Goal: Task Accomplishment & Management: Use online tool/utility

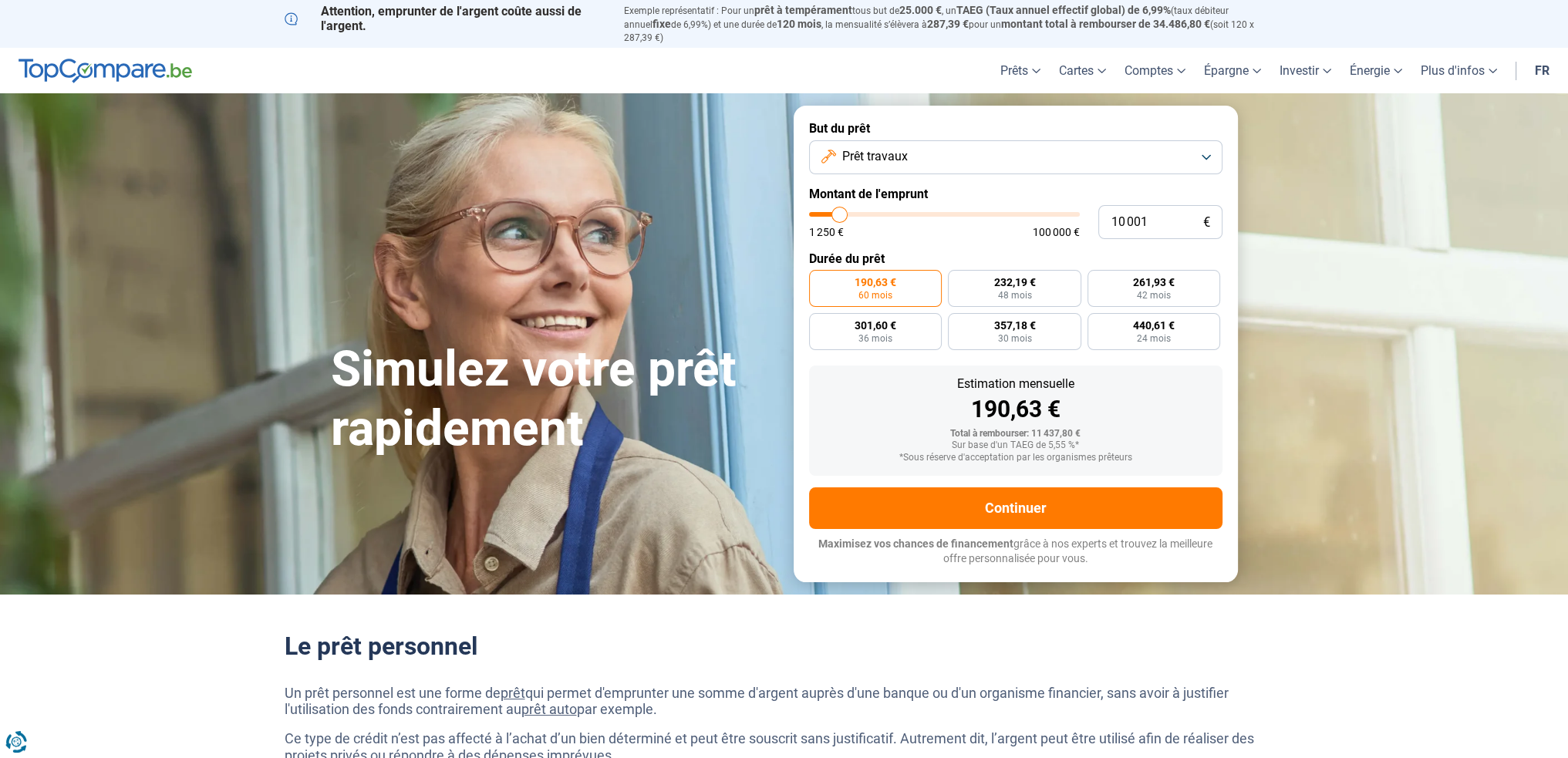
type input "11 250"
type input "11250"
type input "11 500"
type input "11500"
type input "11 750"
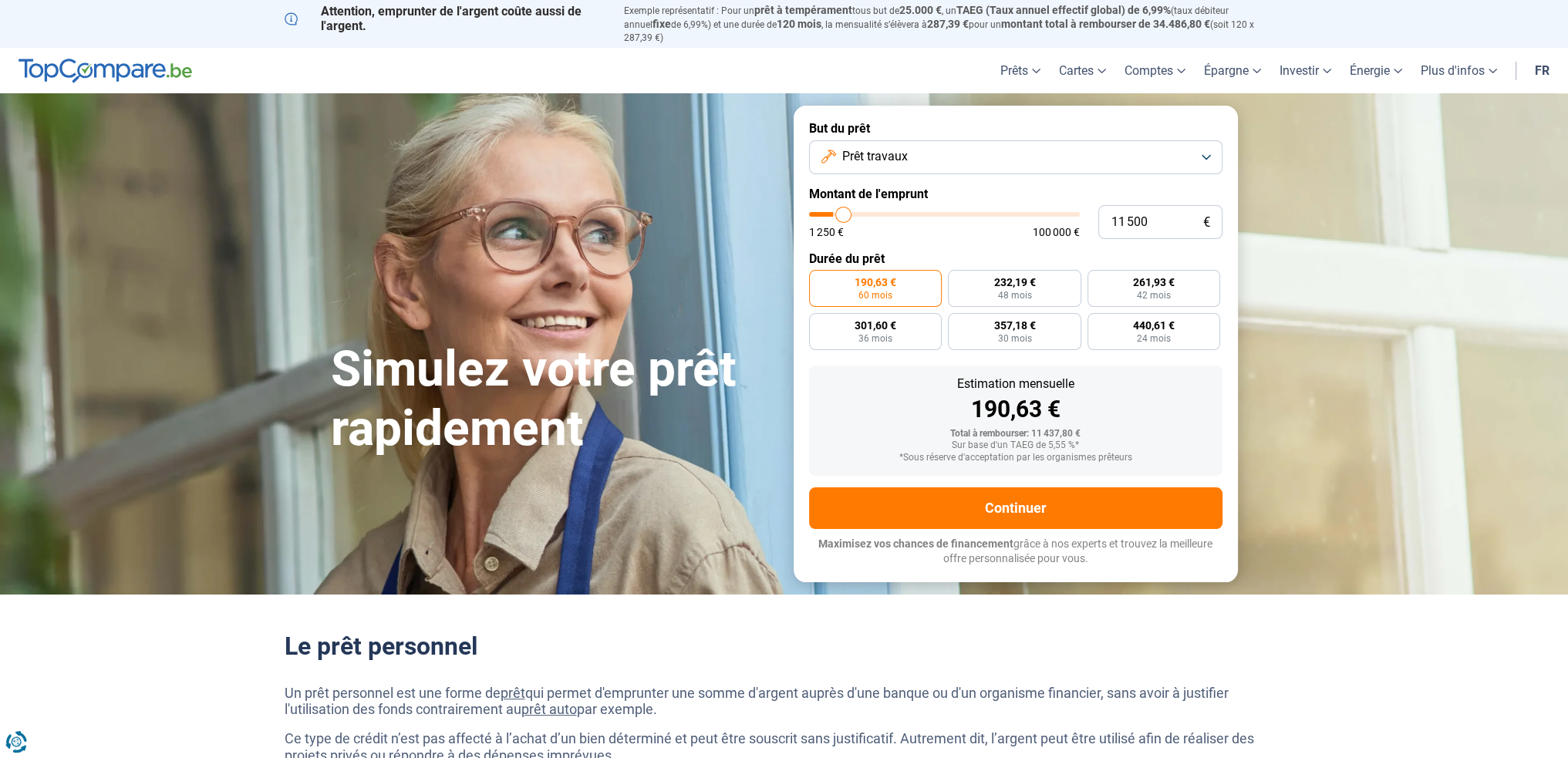
type input "11750"
type input "12 000"
type input "12000"
type input "12 250"
type input "12250"
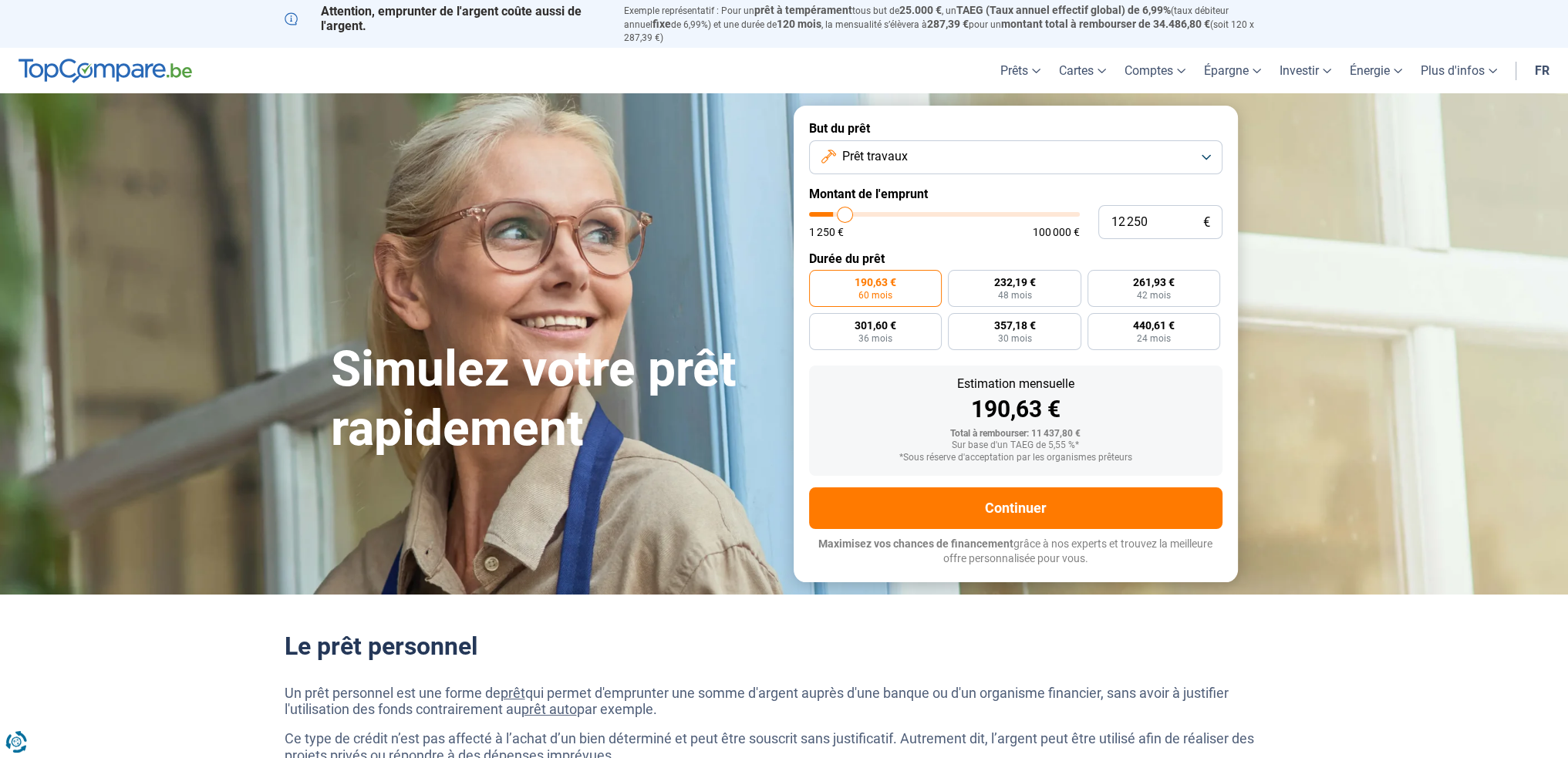
type input "12 500"
type input "12500"
type input "12 250"
type input "12250"
type input "12 500"
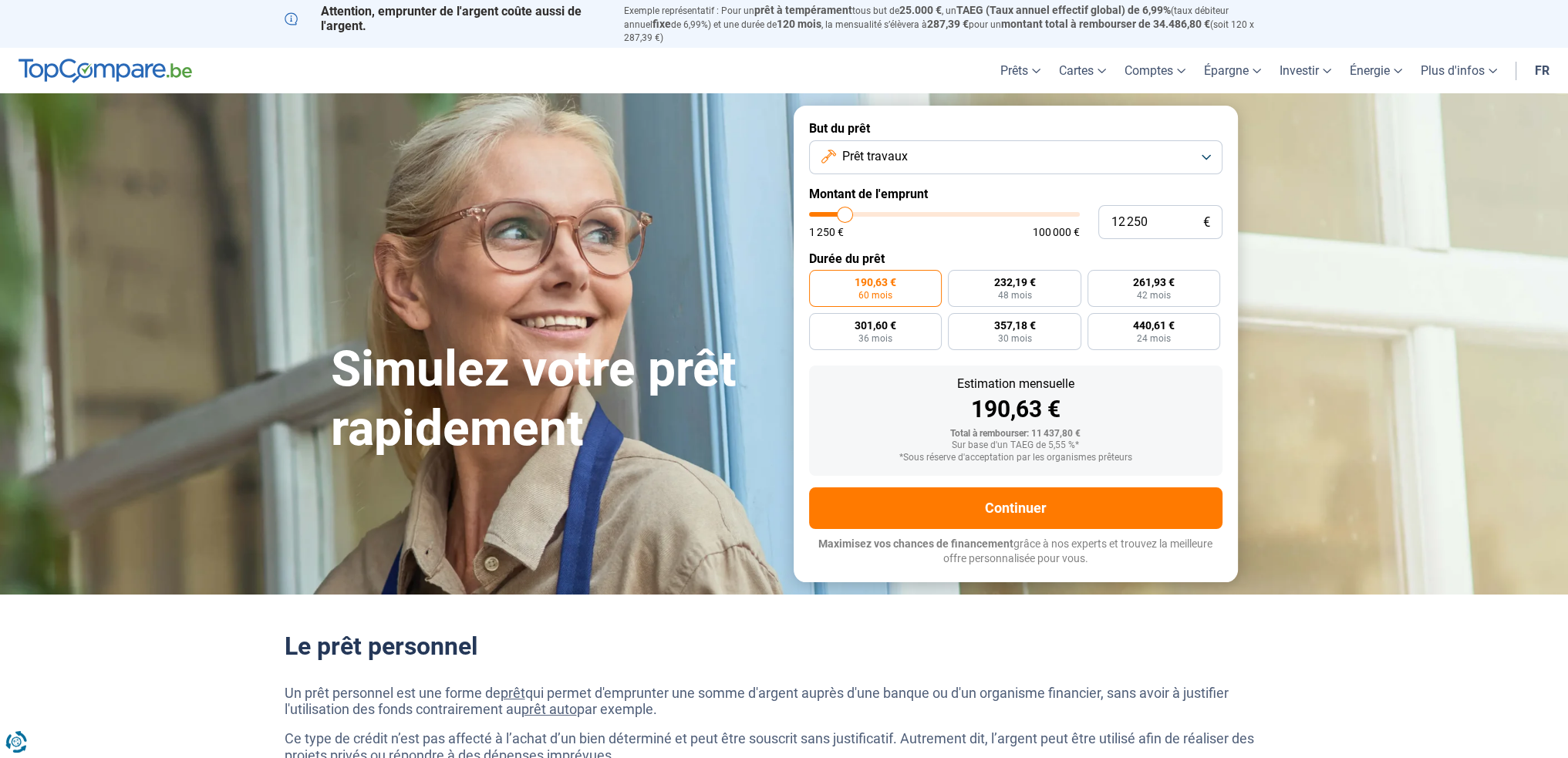
type input "12500"
type input "12 750"
type input "12750"
type input "13 000"
type input "13000"
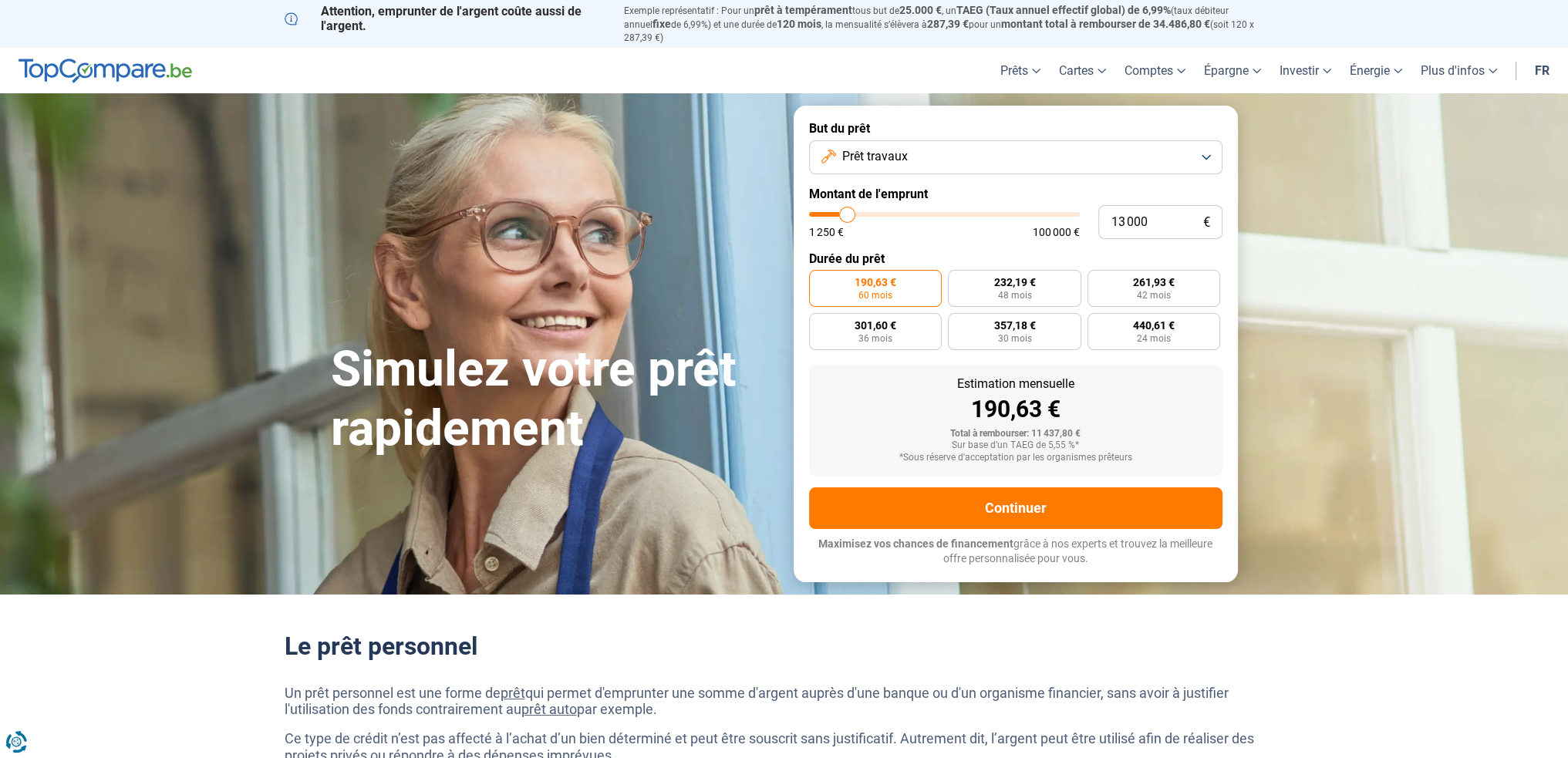
type input "13 250"
type input "13250"
type input "13 500"
type input "13500"
type input "13 750"
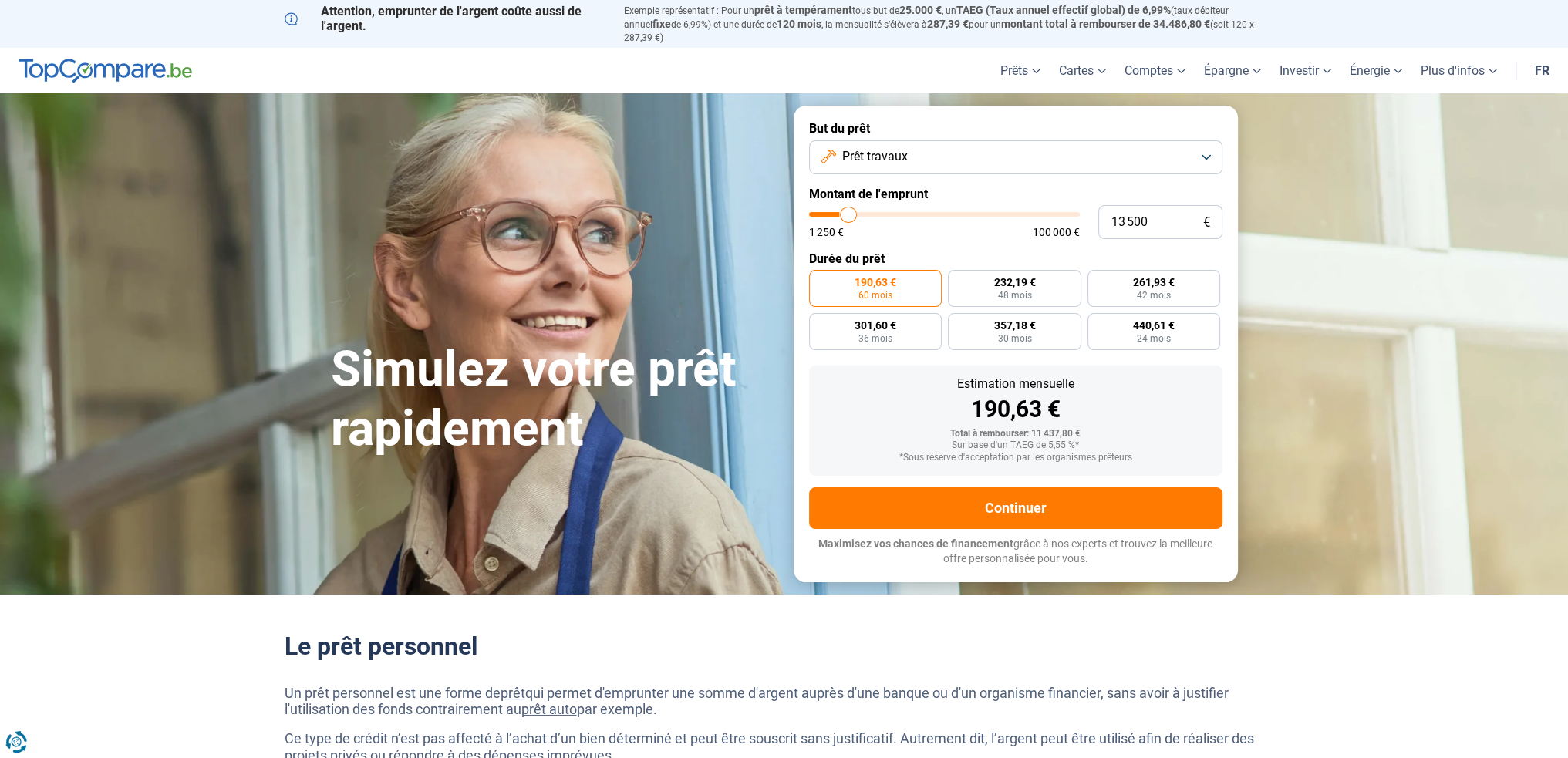
type input "13750"
type input "14 000"
type input "14000"
type input "14 250"
type input "14250"
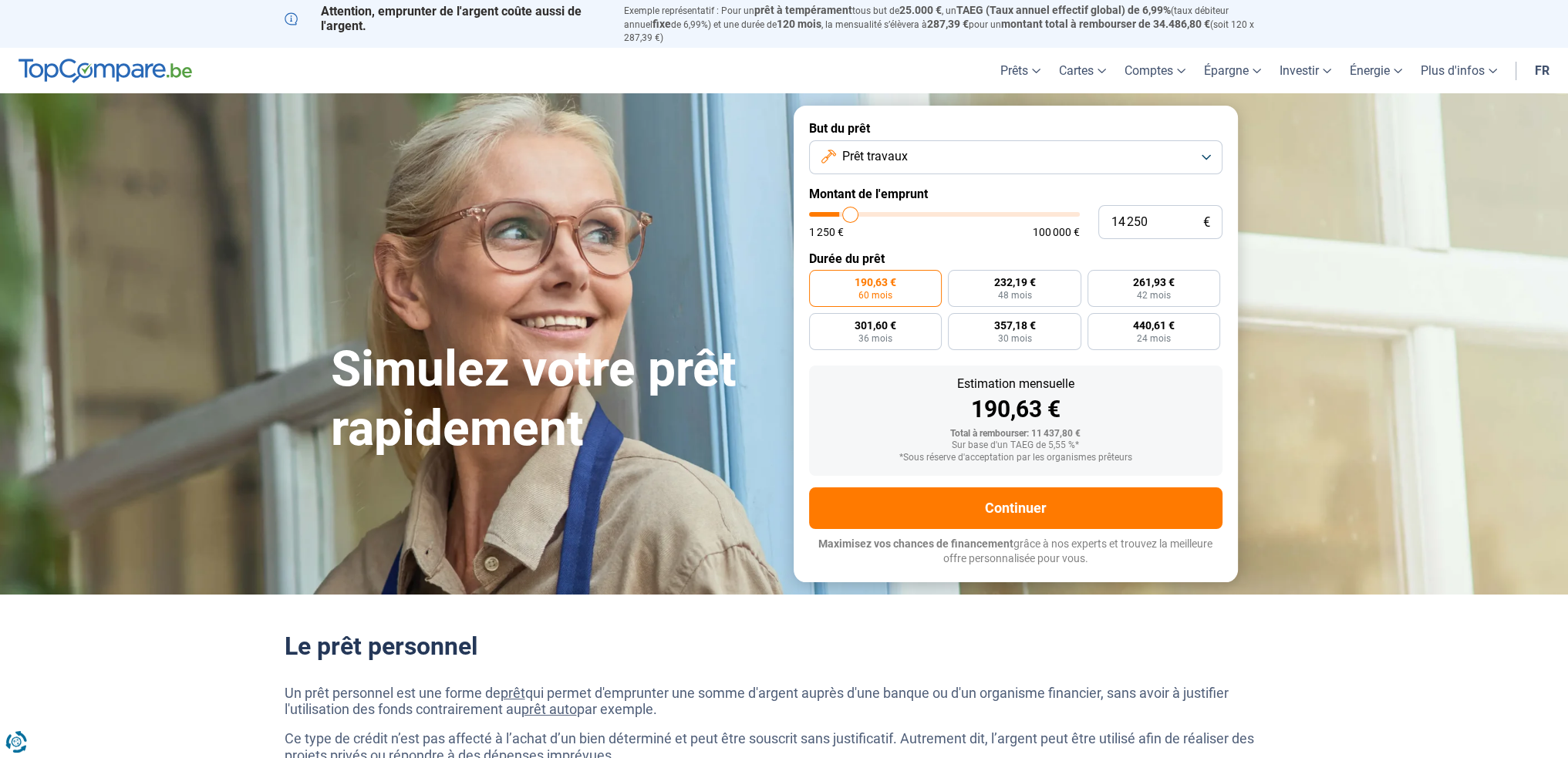
type input "15 000"
type input "15000"
type input "15 500"
type input "15500"
type input "16 000"
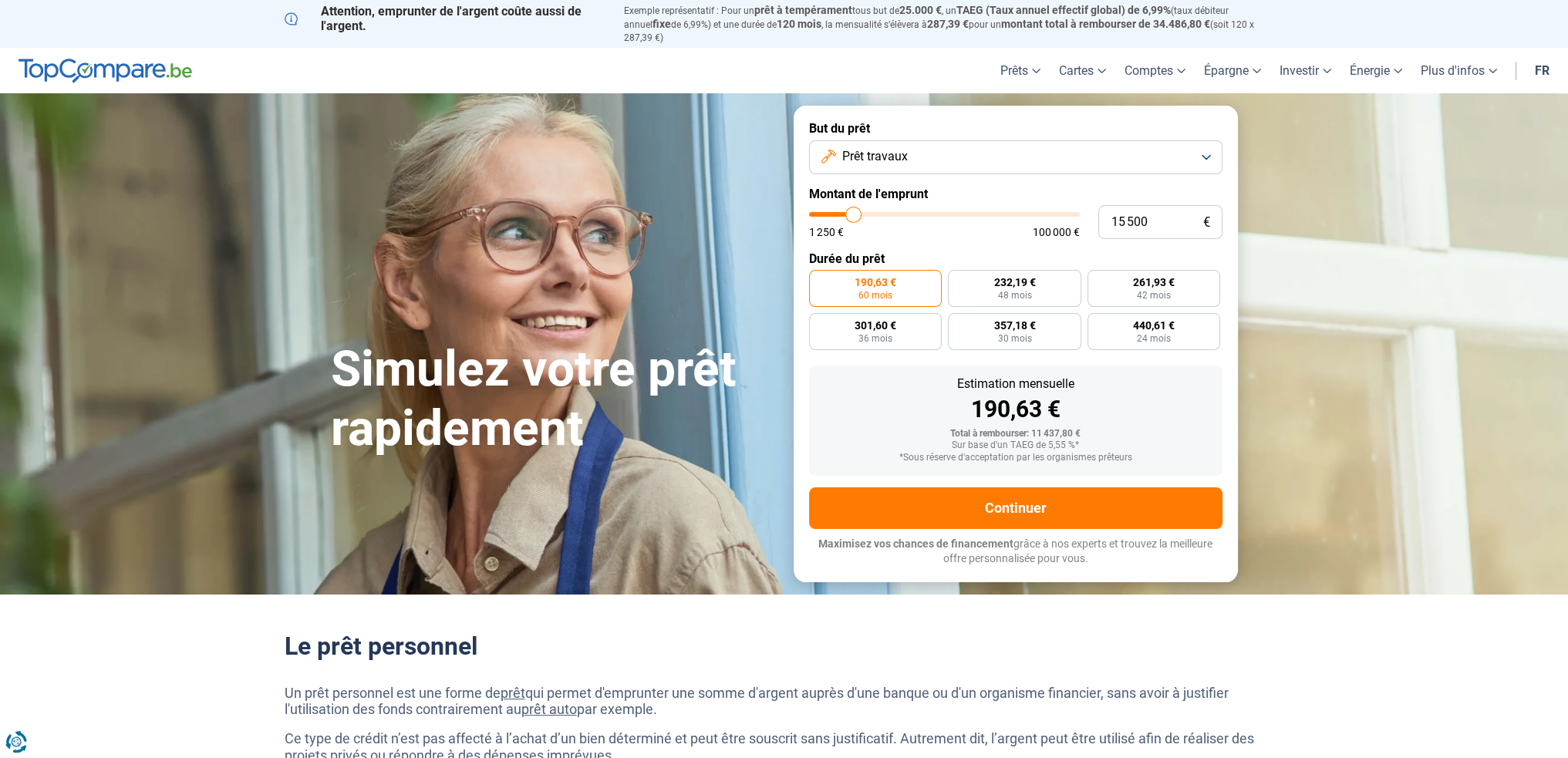
type input "16000"
type input "16 500"
type input "16500"
type input "16 750"
type input "16750"
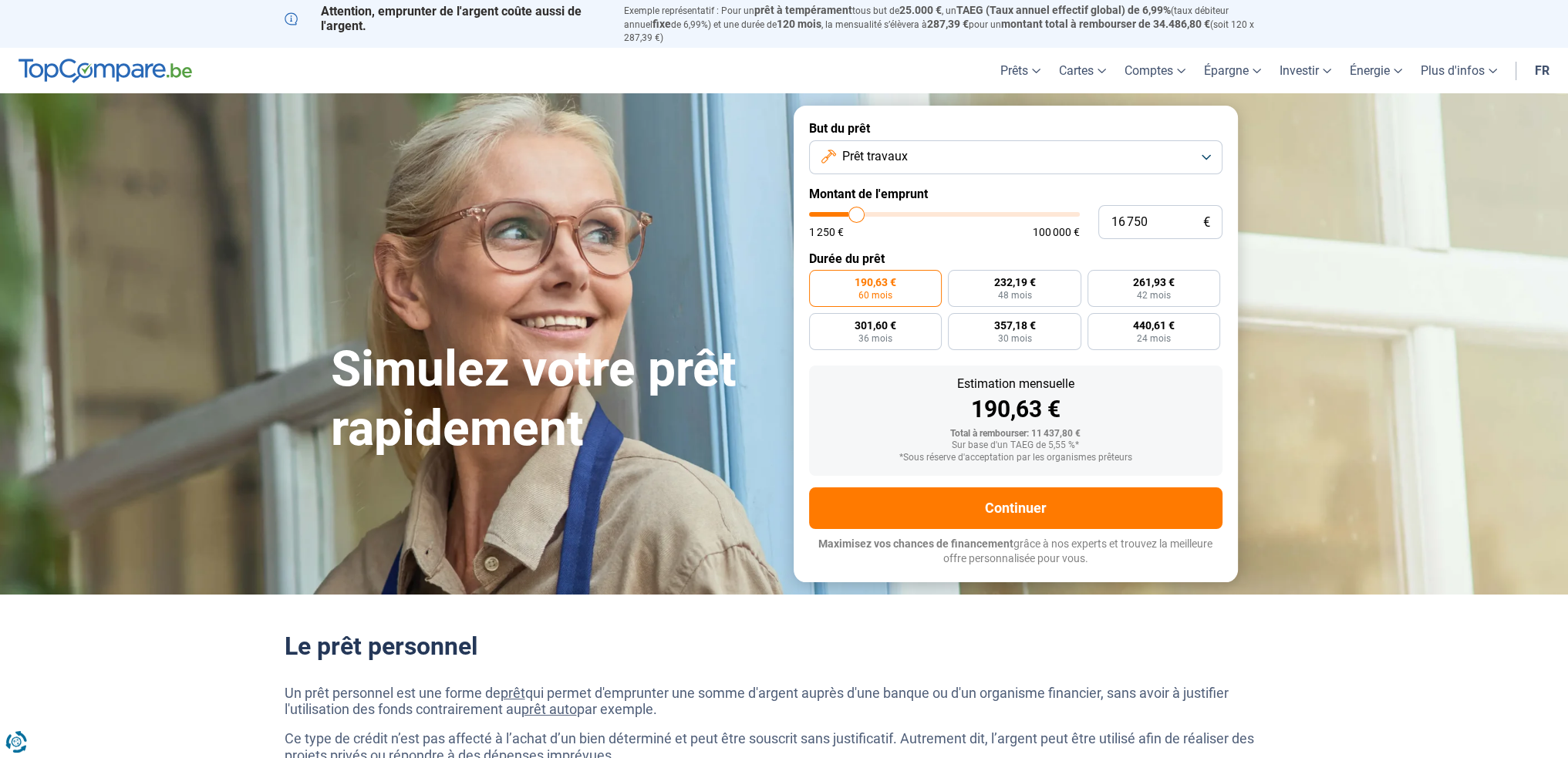
type input "17 000"
type input "17000"
type input "17 250"
type input "17250"
type input "17 500"
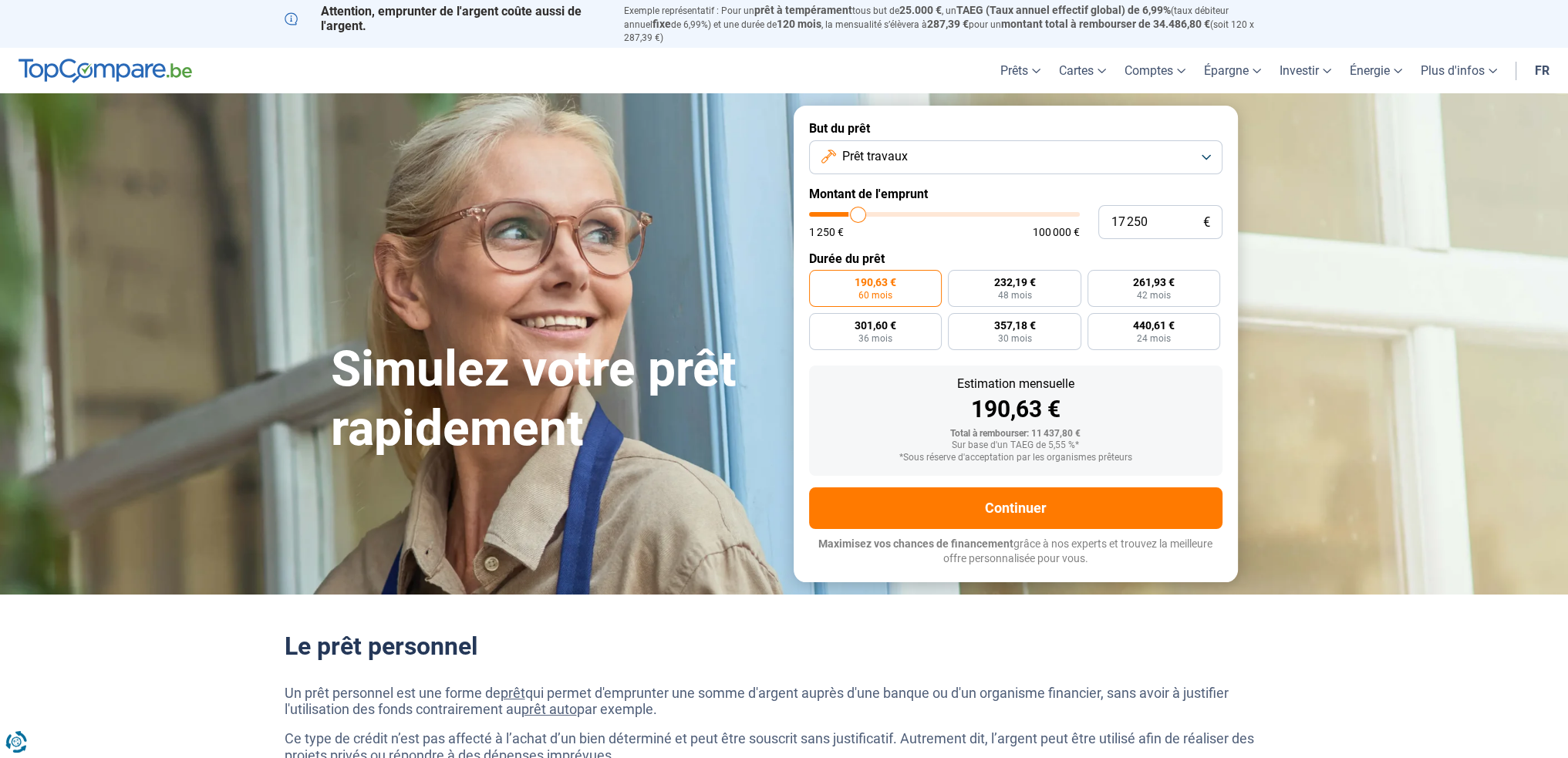
type input "17500"
type input "18 250"
type input "18250"
type input "18 500"
type input "18500"
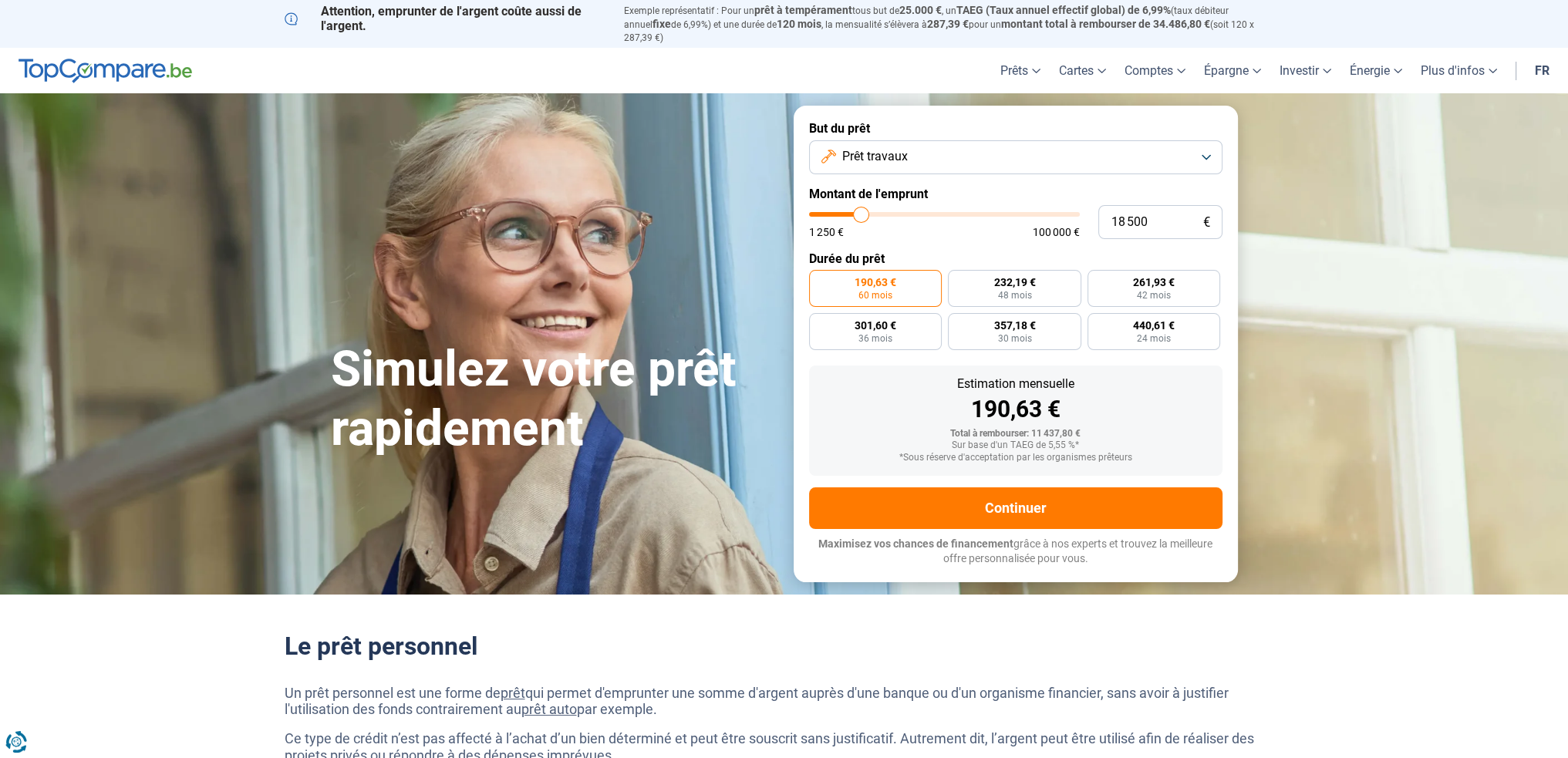
type input "18 750"
type input "18750"
type input "19 000"
type input "19000"
type input "19 250"
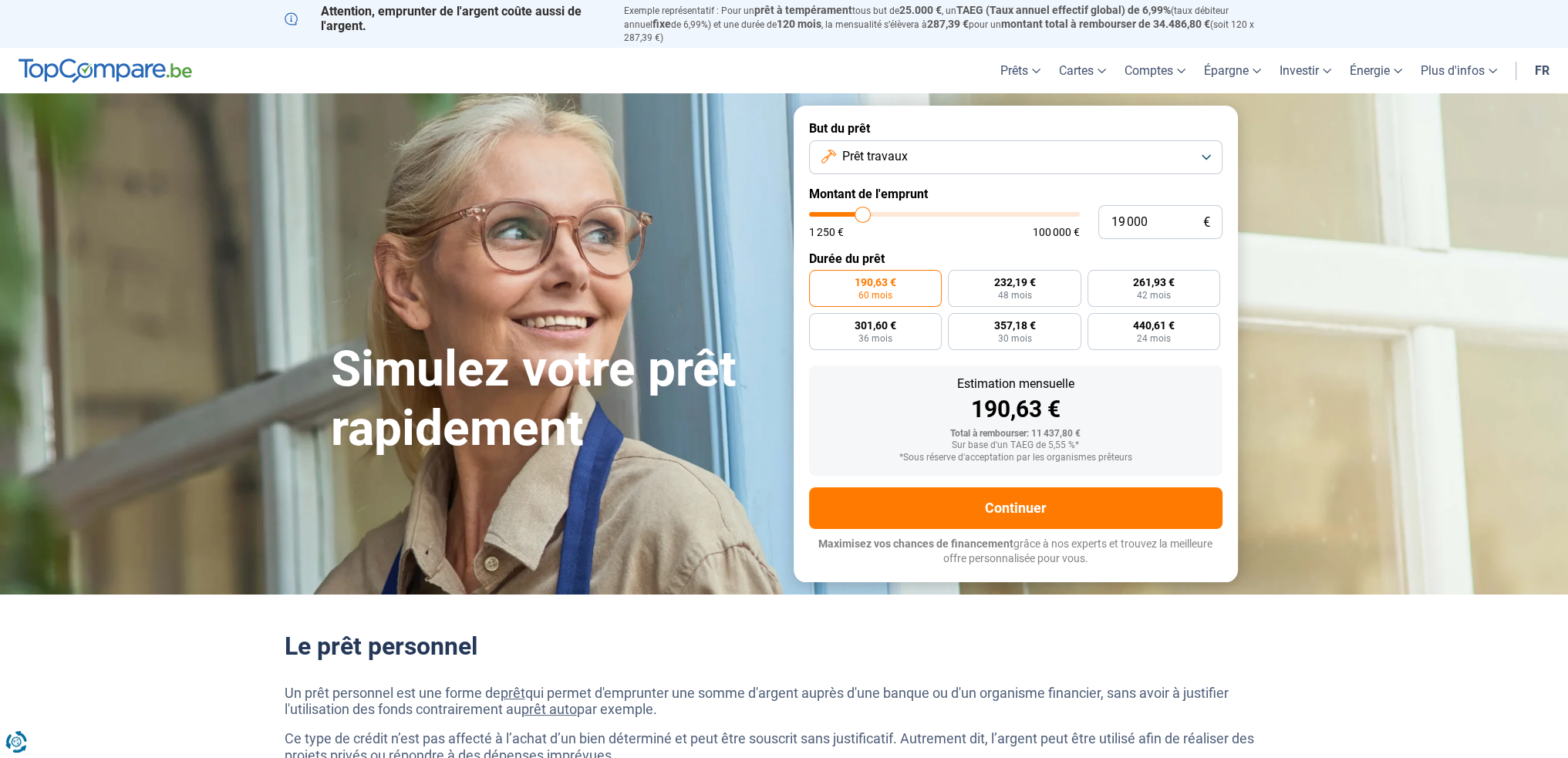
type input "19250"
type input "19 500"
type input "19500"
type input "19 750"
type input "19750"
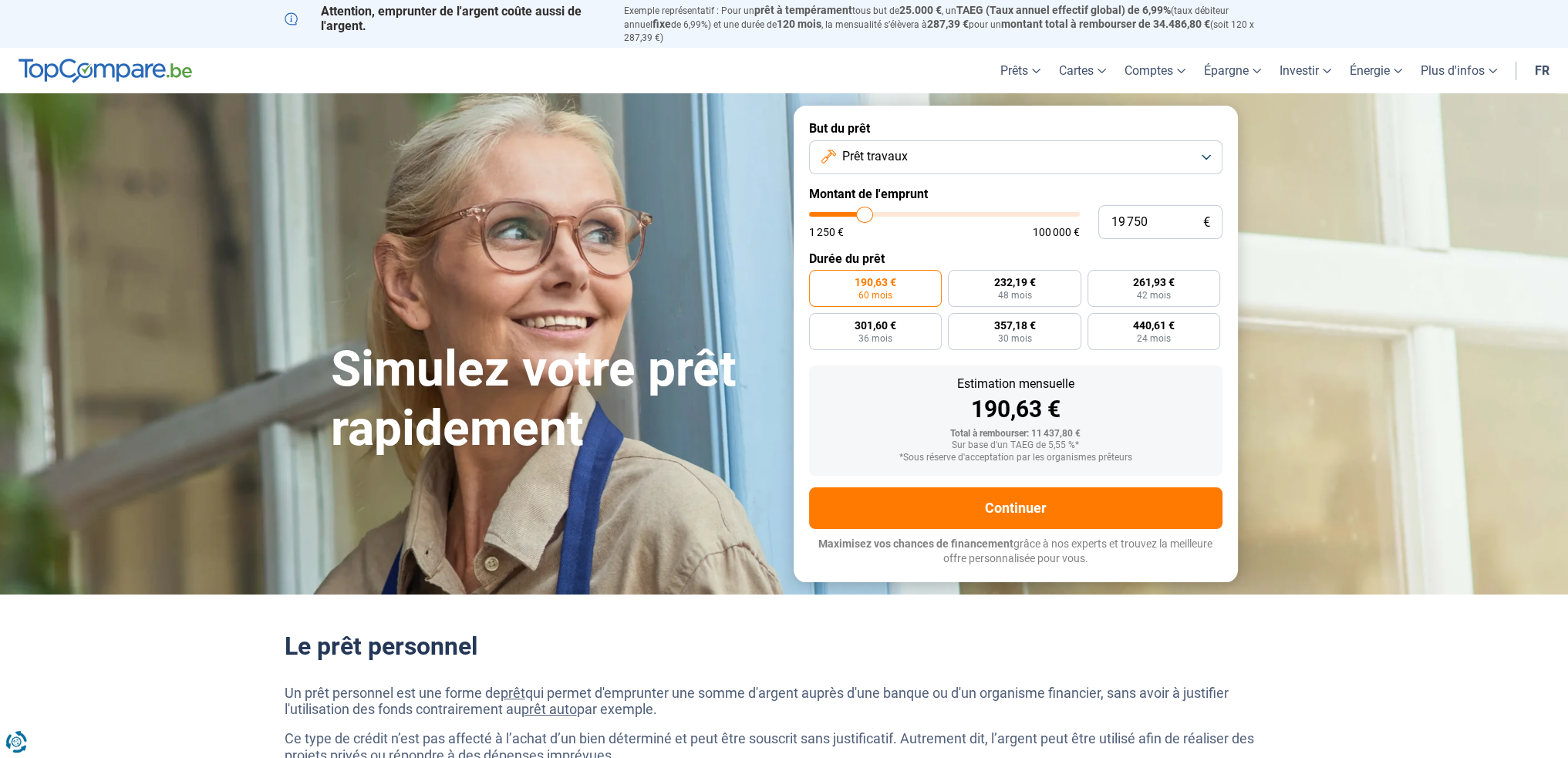
type input "20 000"
drag, startPoint x: 842, startPoint y: 205, endPoint x: 865, endPoint y: 212, distance: 24.0
type input "20000"
click at [865, 212] on input "range" at bounding box center [945, 214] width 271 height 4
radio input "false"
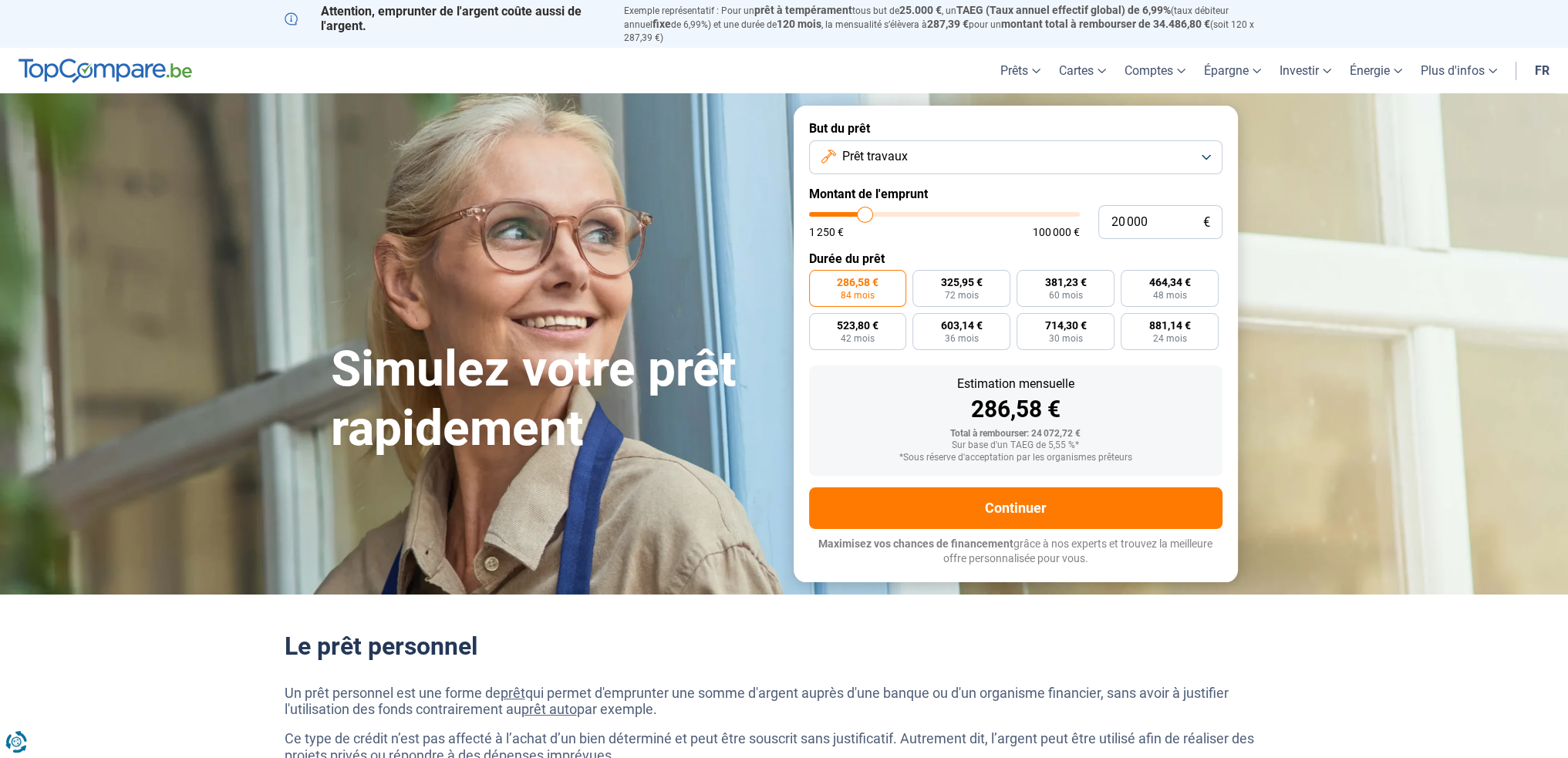
type input "18 000"
type input "18000"
type input "17 750"
type input "17750"
type input "17 500"
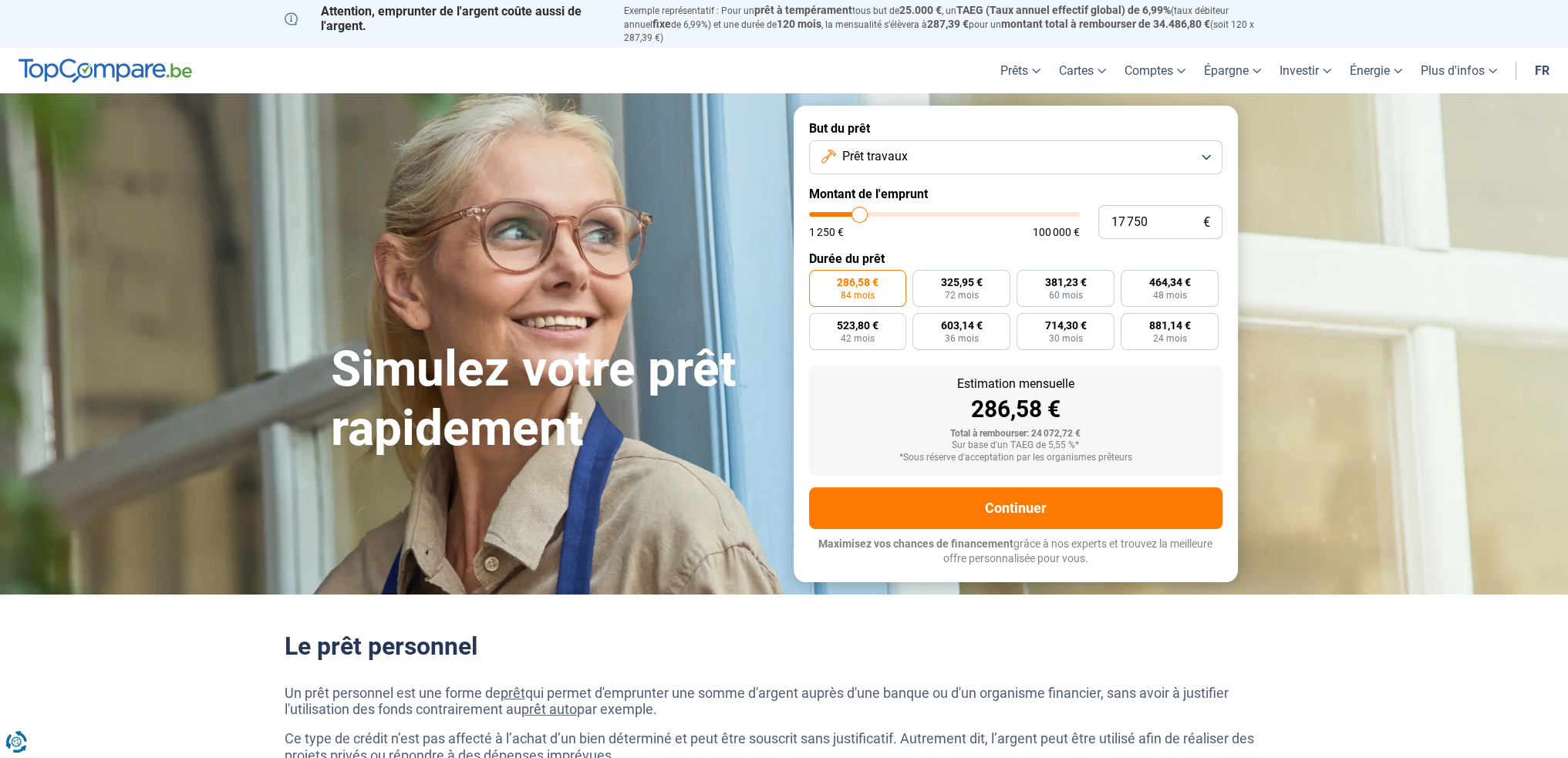
type input "17500"
type input "17 250"
type input "17250"
type input "17 000"
type input "17000"
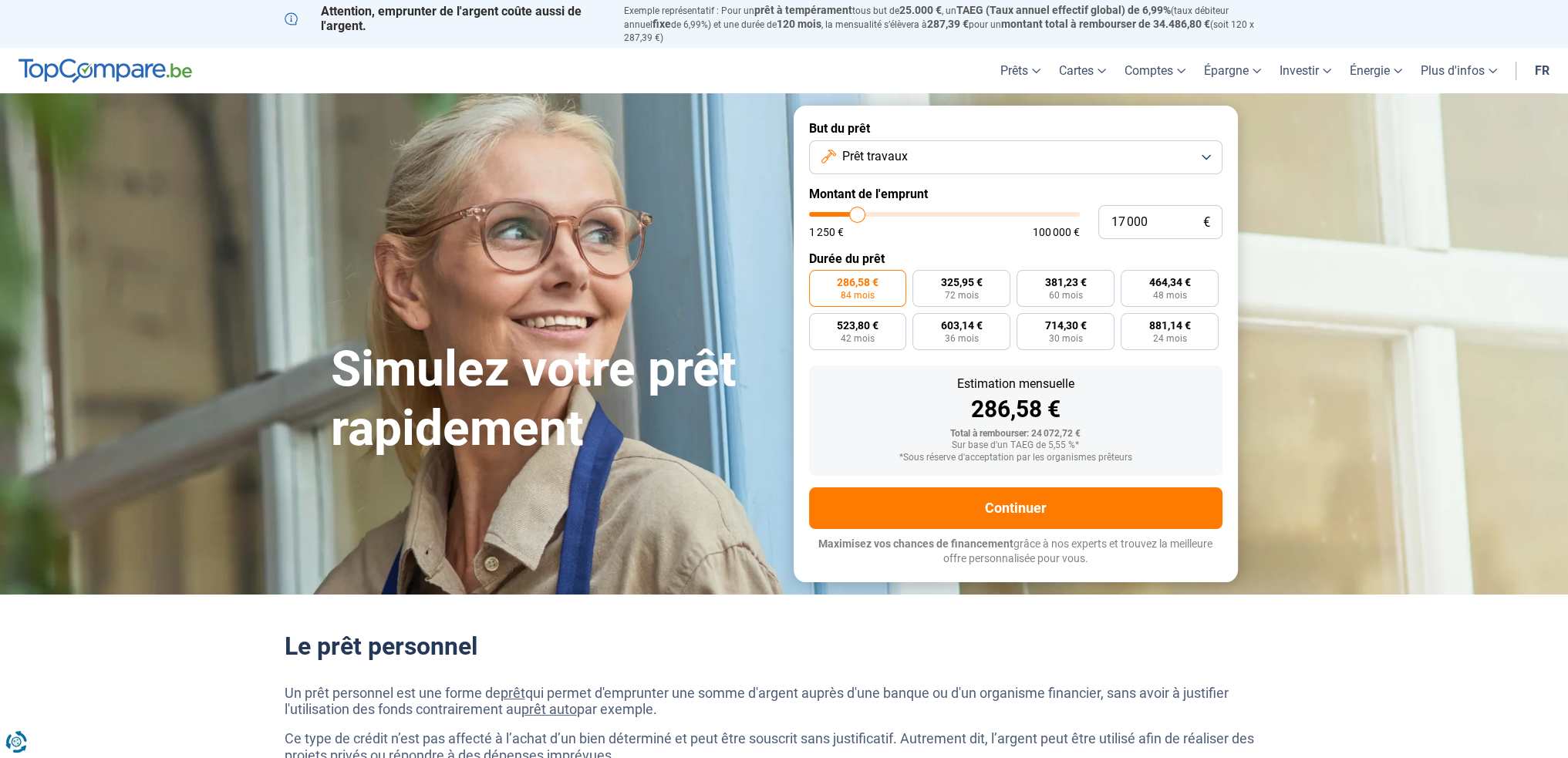
type input "16 750"
type input "16750"
type input "16 500"
type input "16500"
type input "15 750"
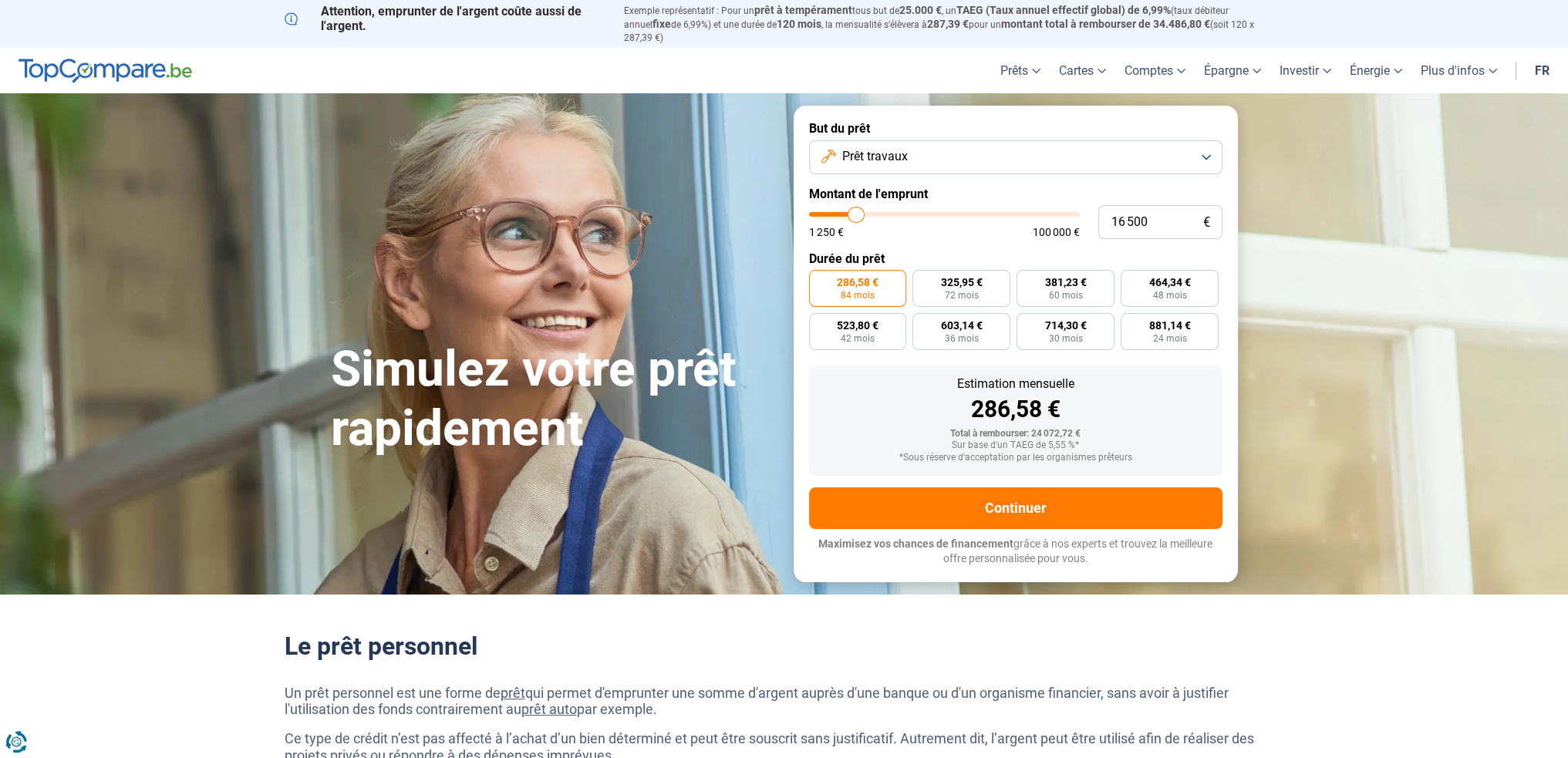
type input "15750"
type input "15 250"
type input "15250"
type input "14 750"
type input "14750"
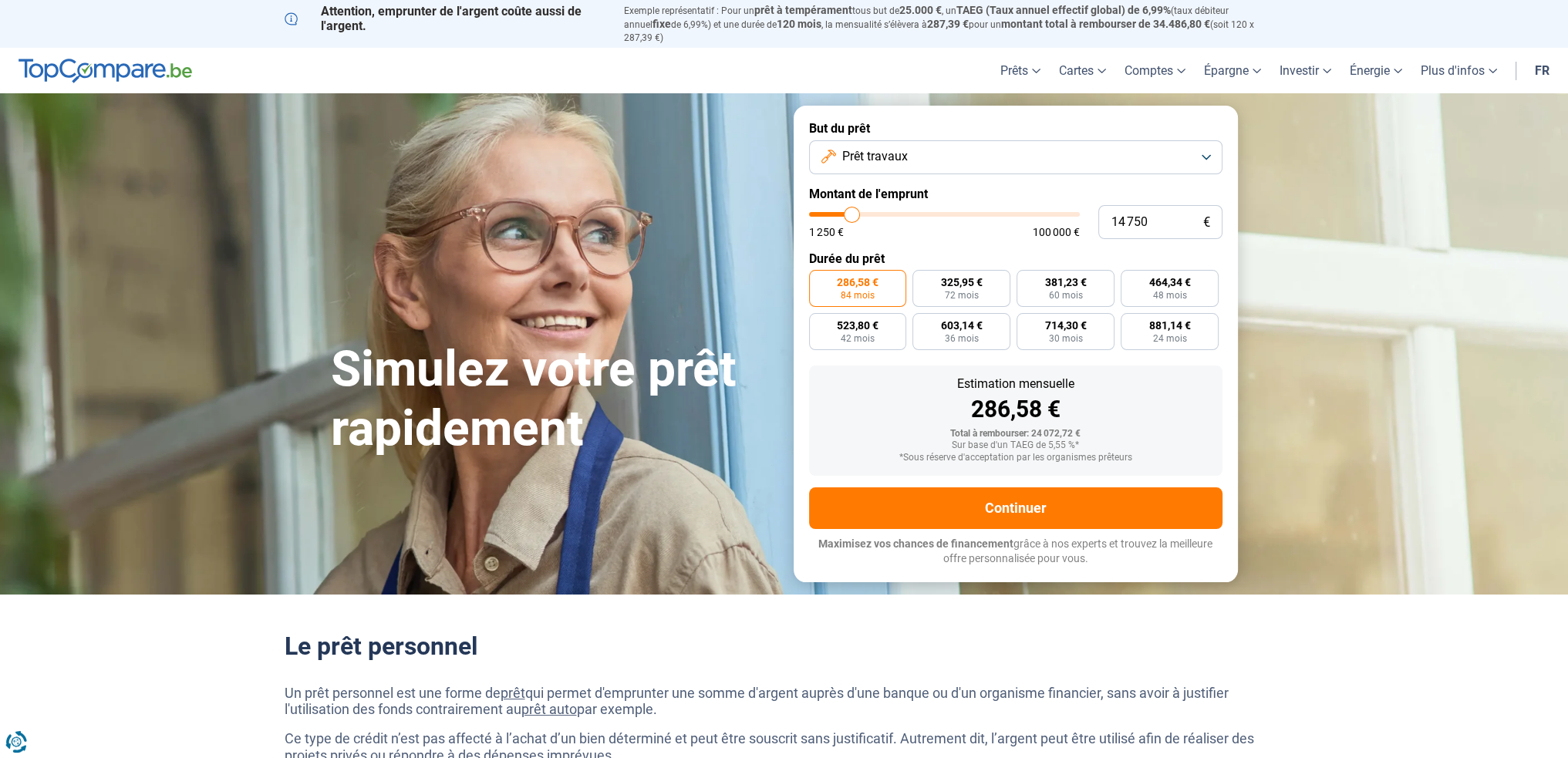
type input "14 250"
type input "14250"
type input "12 750"
type input "12750"
type input "12 250"
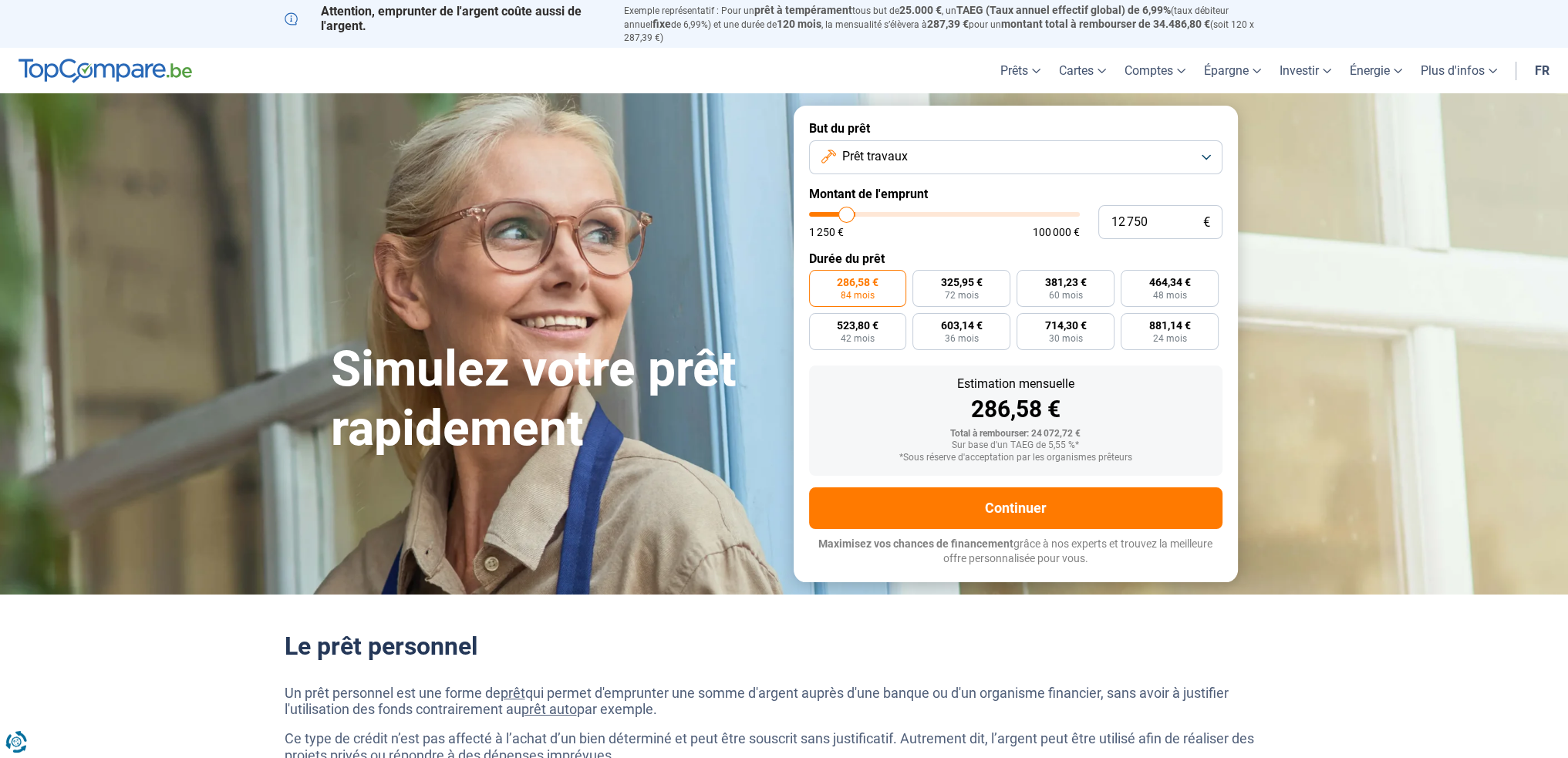
type input "12250"
type input "11 750"
type input "11750"
type input "11 500"
type input "11500"
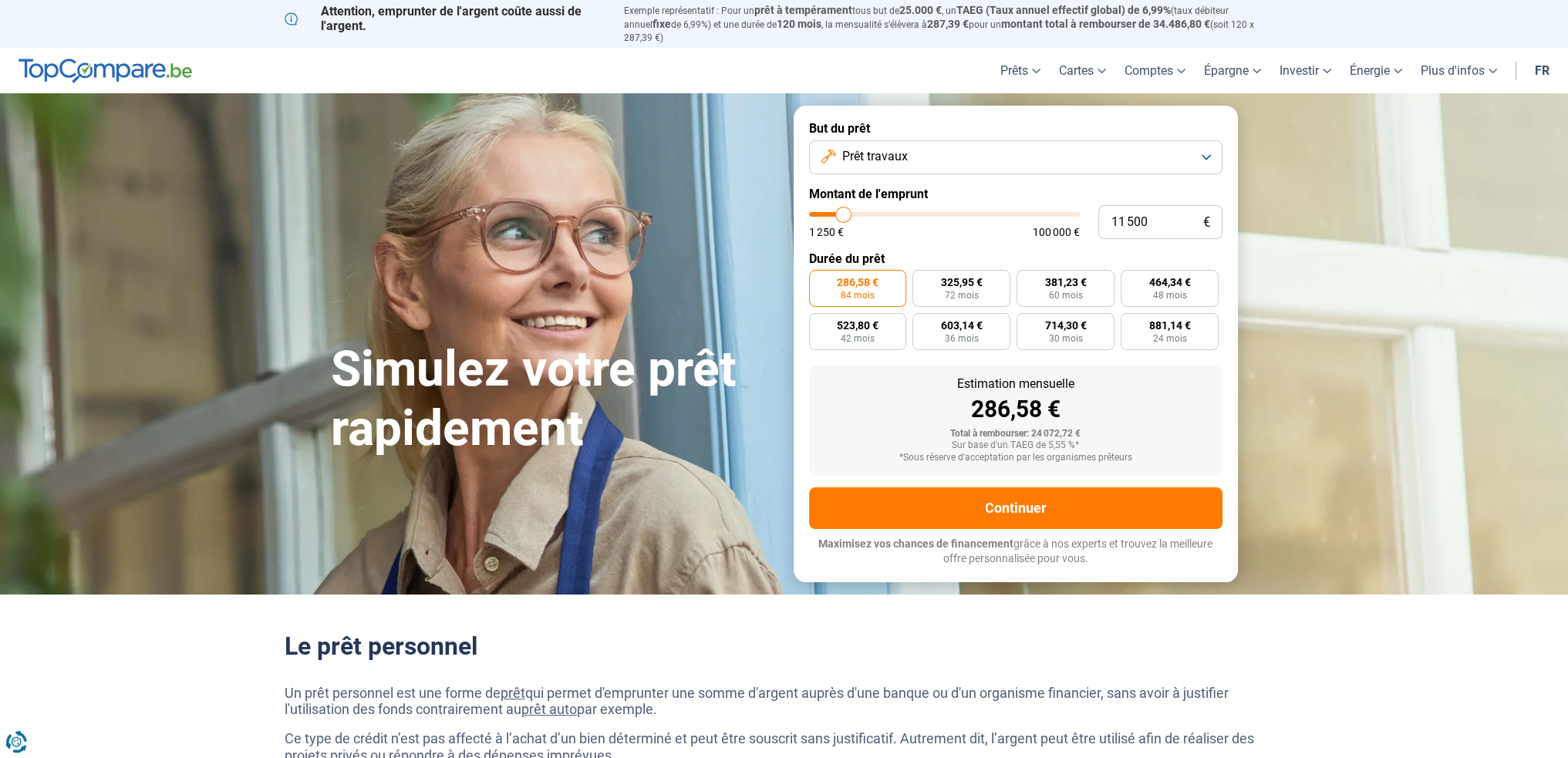
type input "11 250"
type input "11250"
type input "11 000"
type input "11000"
type input "10 750"
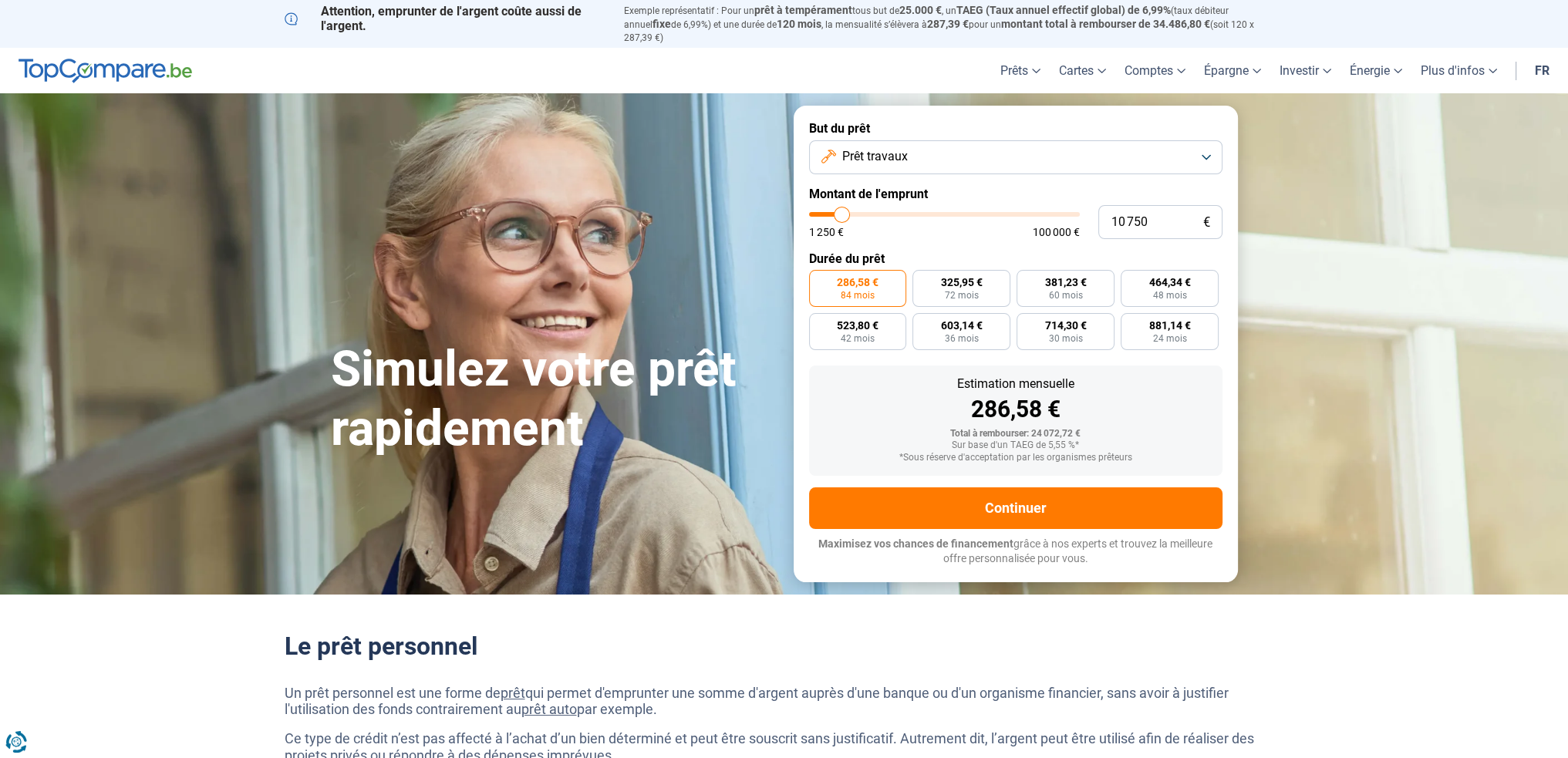
type input "10750"
type input "10 500"
type input "10500"
type input "10 750"
type input "10750"
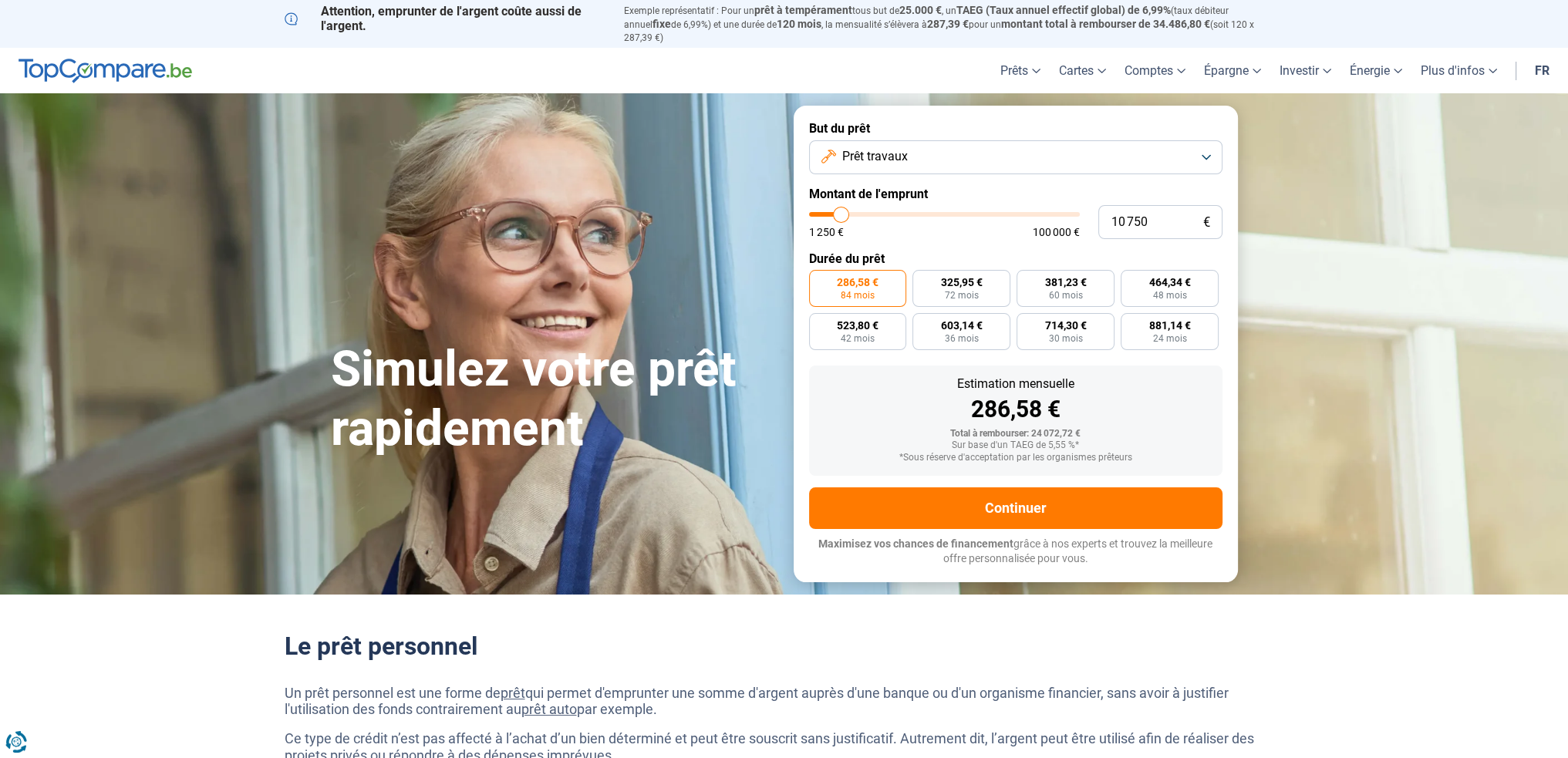
type input "11 000"
type input "11000"
type input "11 250"
type input "11250"
type input "11 500"
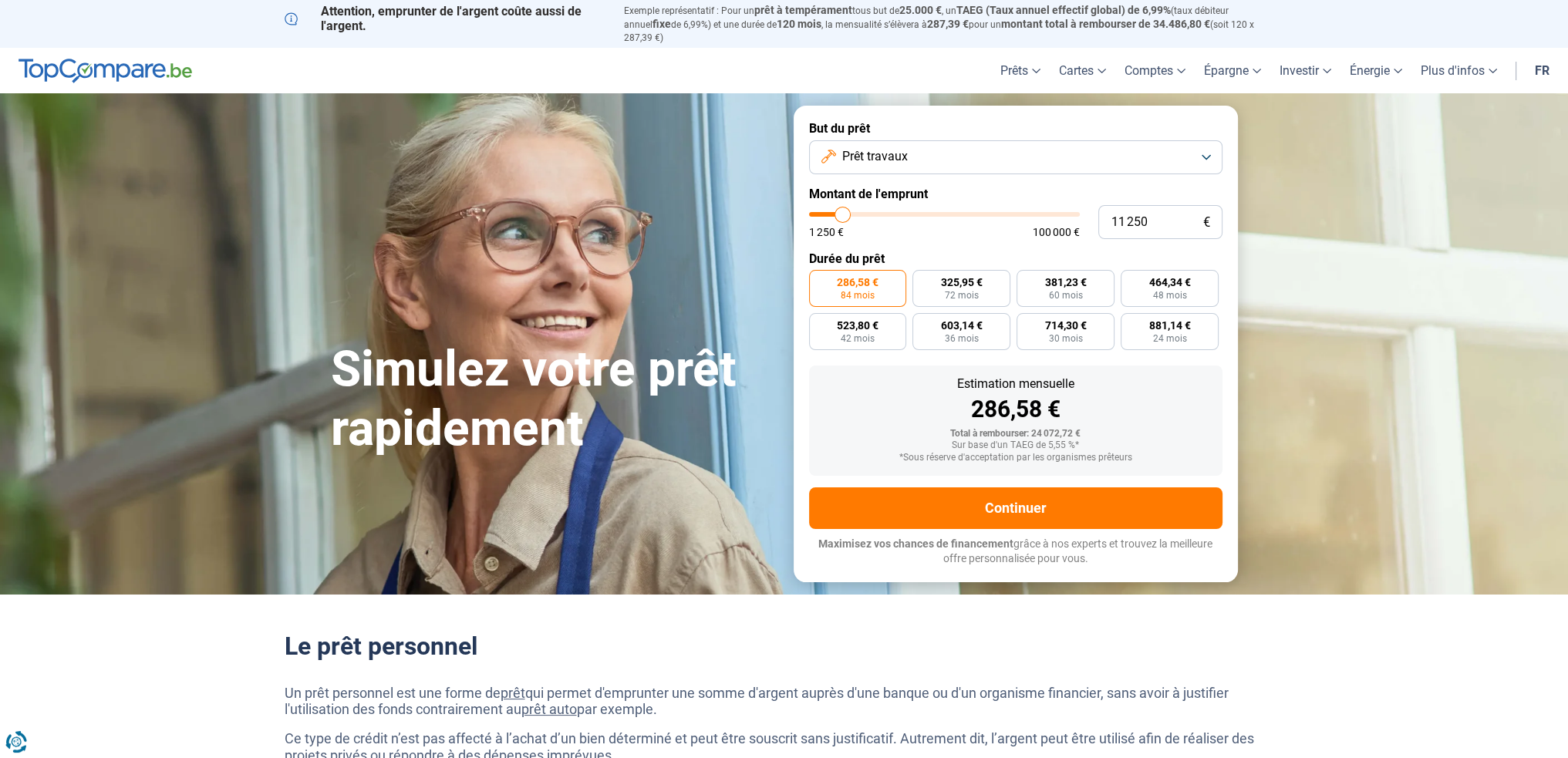
type input "11500"
type input "11 750"
type input "11750"
type input "12 000"
type input "12000"
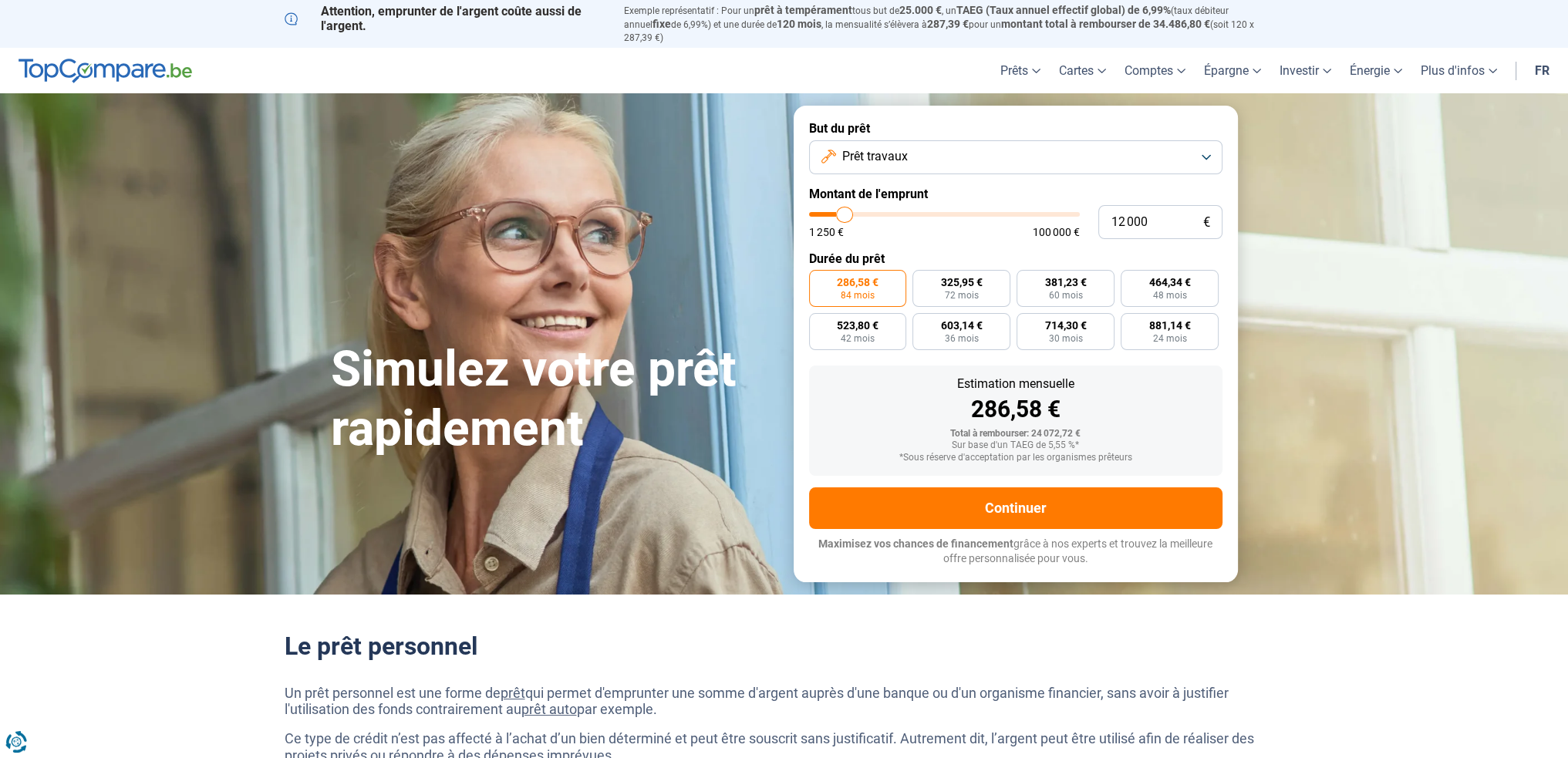
type input "12 250"
type input "12250"
type input "12 500"
type input "12500"
type input "12 750"
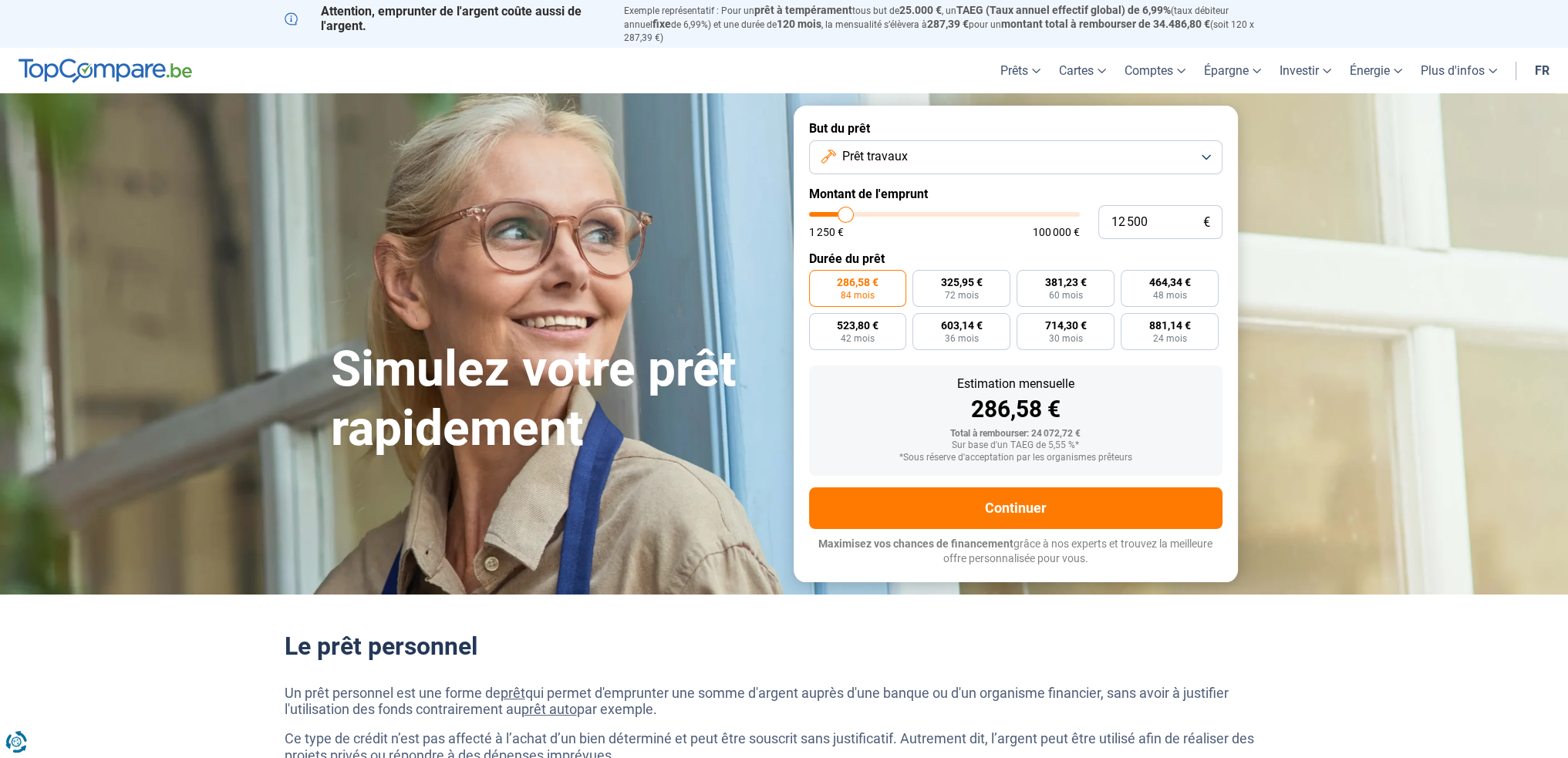
type input "12750"
type input "13 250"
type input "13250"
type input "13 500"
type input "13500"
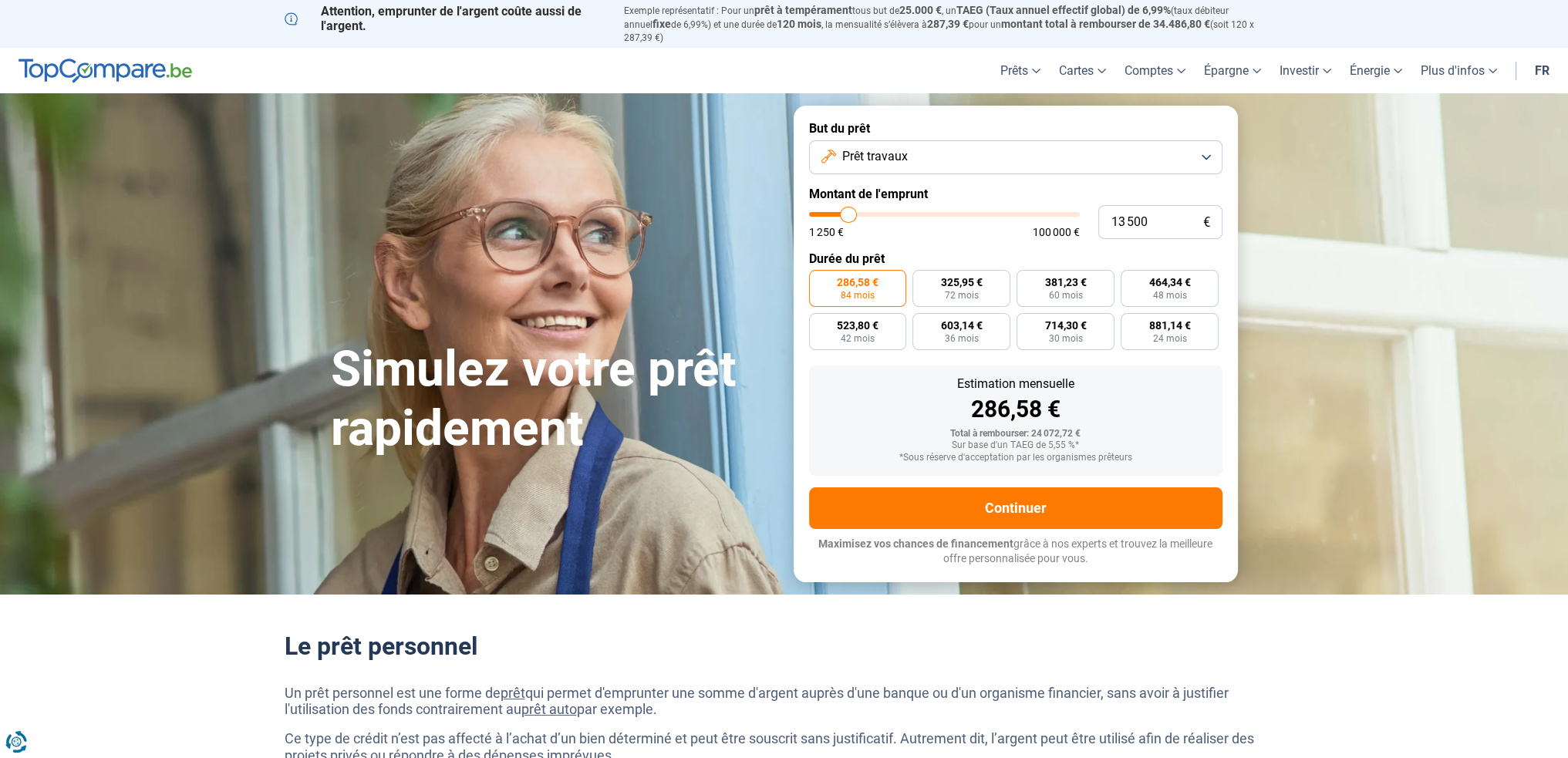
type input "13 750"
type input "13750"
type input "14 000"
type input "14000"
type input "14 250"
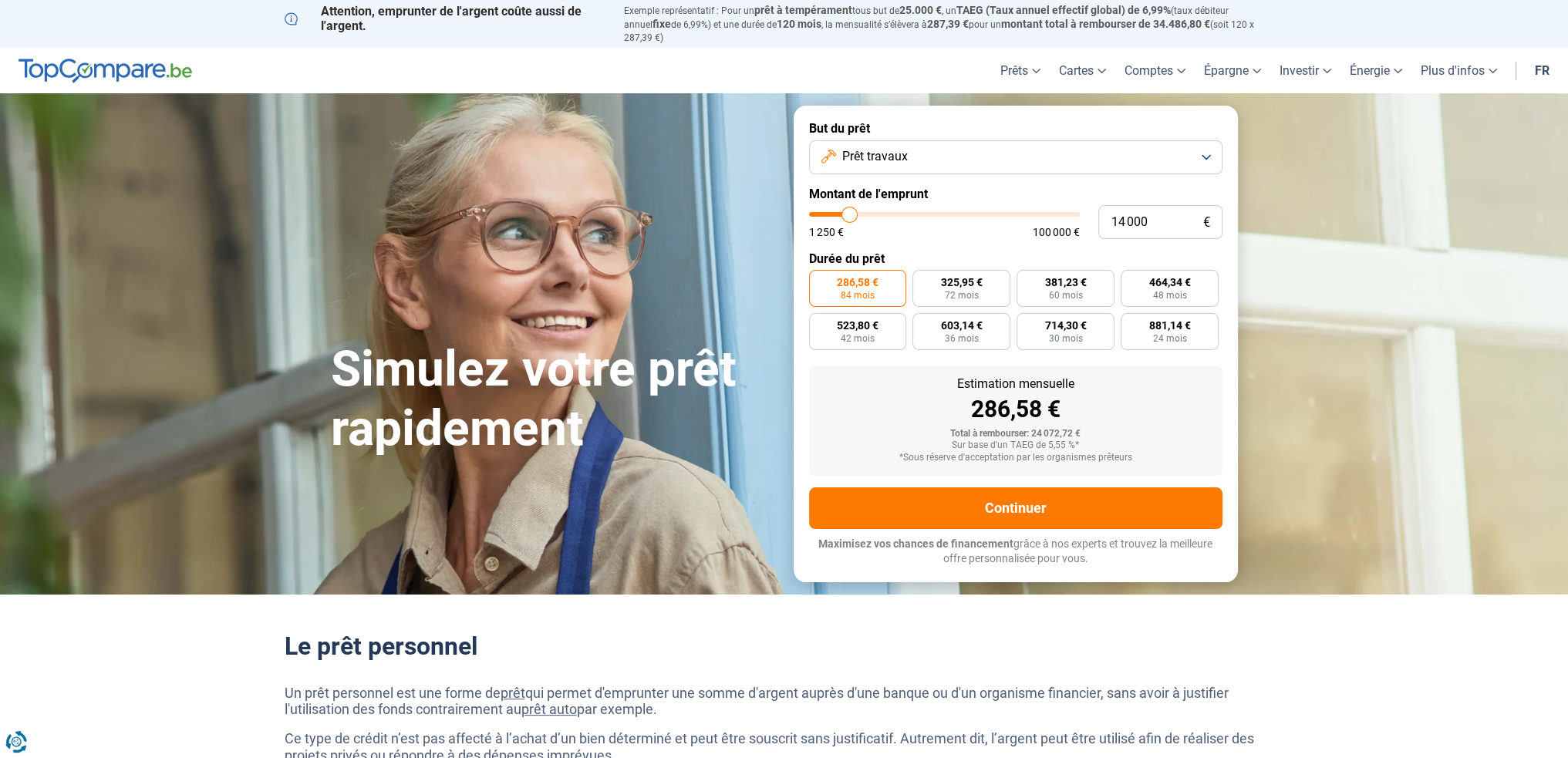
type input "14250"
type input "14 500"
type input "14500"
type input "14 750"
type input "14750"
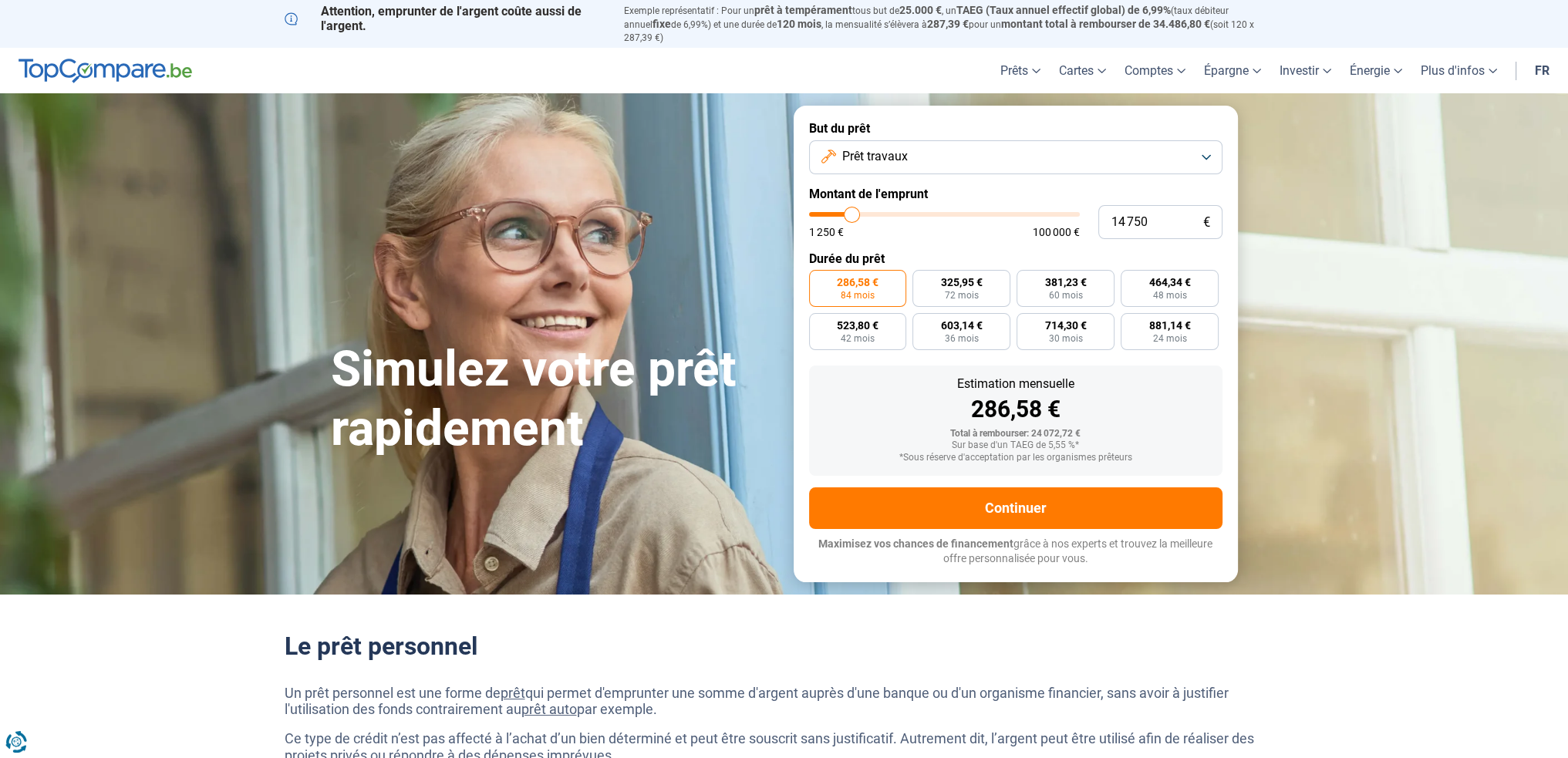
type input "15 000"
type input "15000"
type input "15 250"
type input "15250"
type input "15 500"
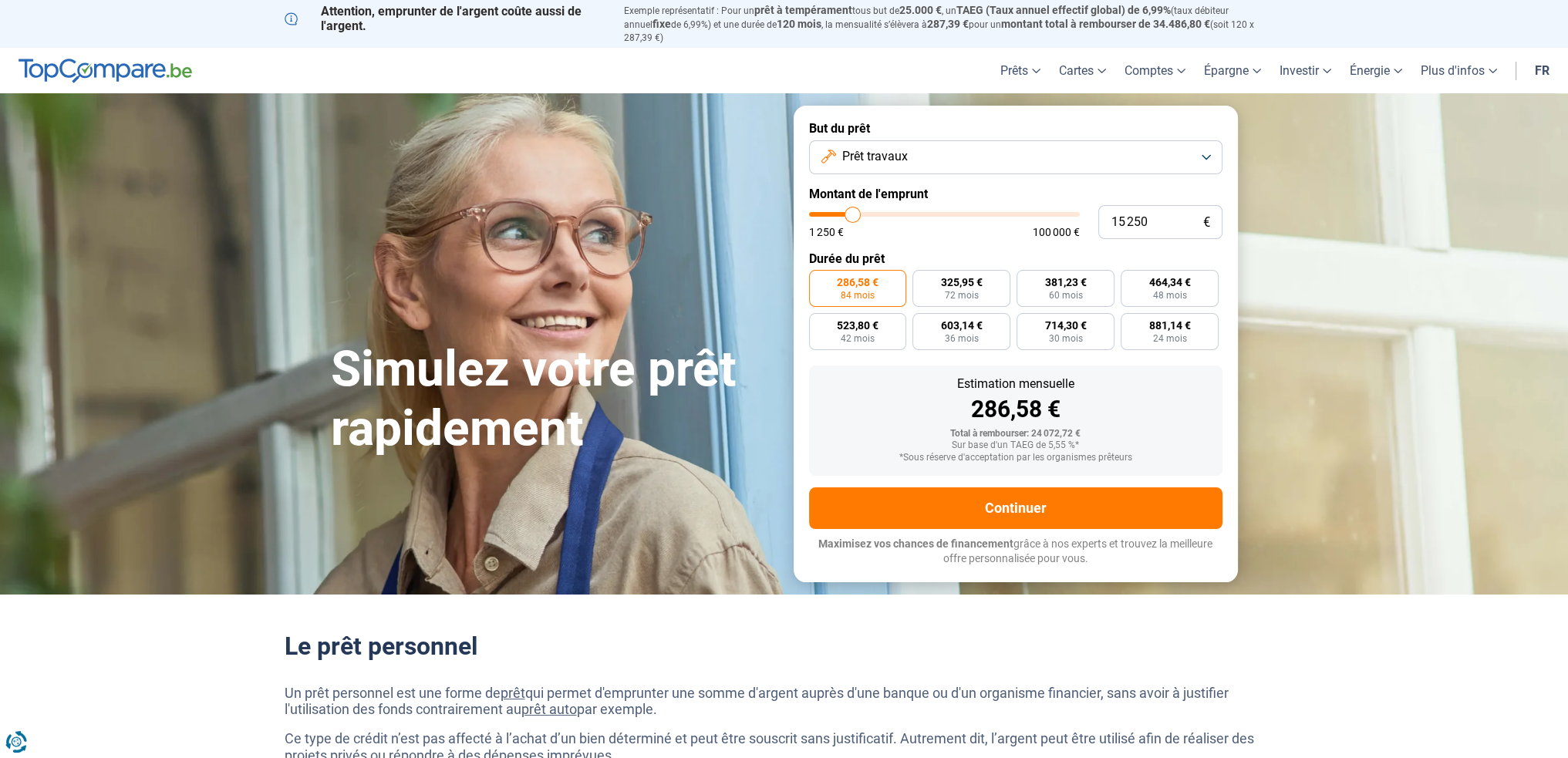
type input "15500"
type input "15 750"
type input "15750"
type input "15 500"
type input "15500"
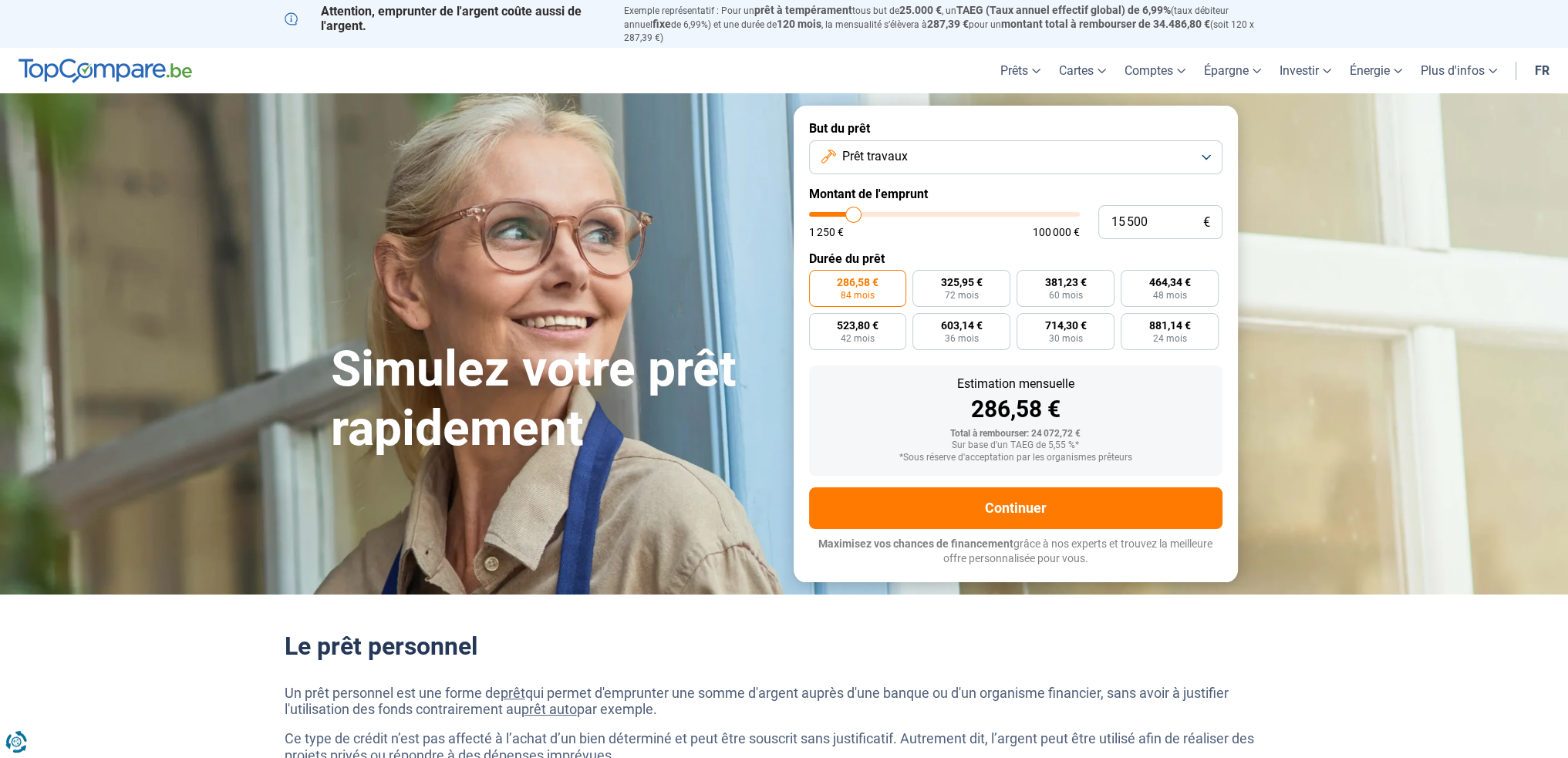
type input "15 250"
type input "15250"
type input "15 000"
drag, startPoint x: 862, startPoint y: 205, endPoint x: 852, endPoint y: 211, distance: 11.7
type input "15000"
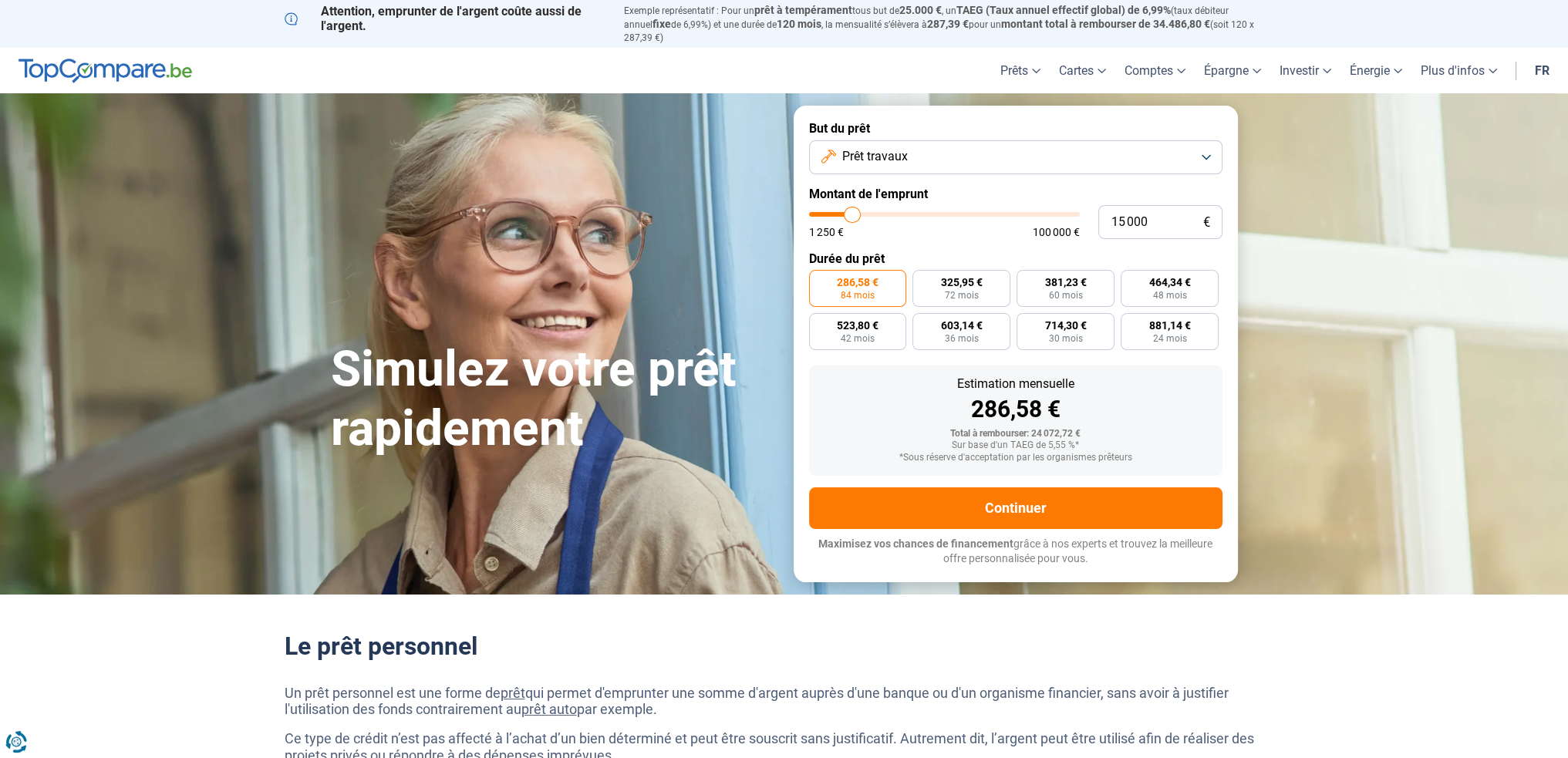
click at [852, 212] on input "range" at bounding box center [945, 214] width 271 height 4
radio input "true"
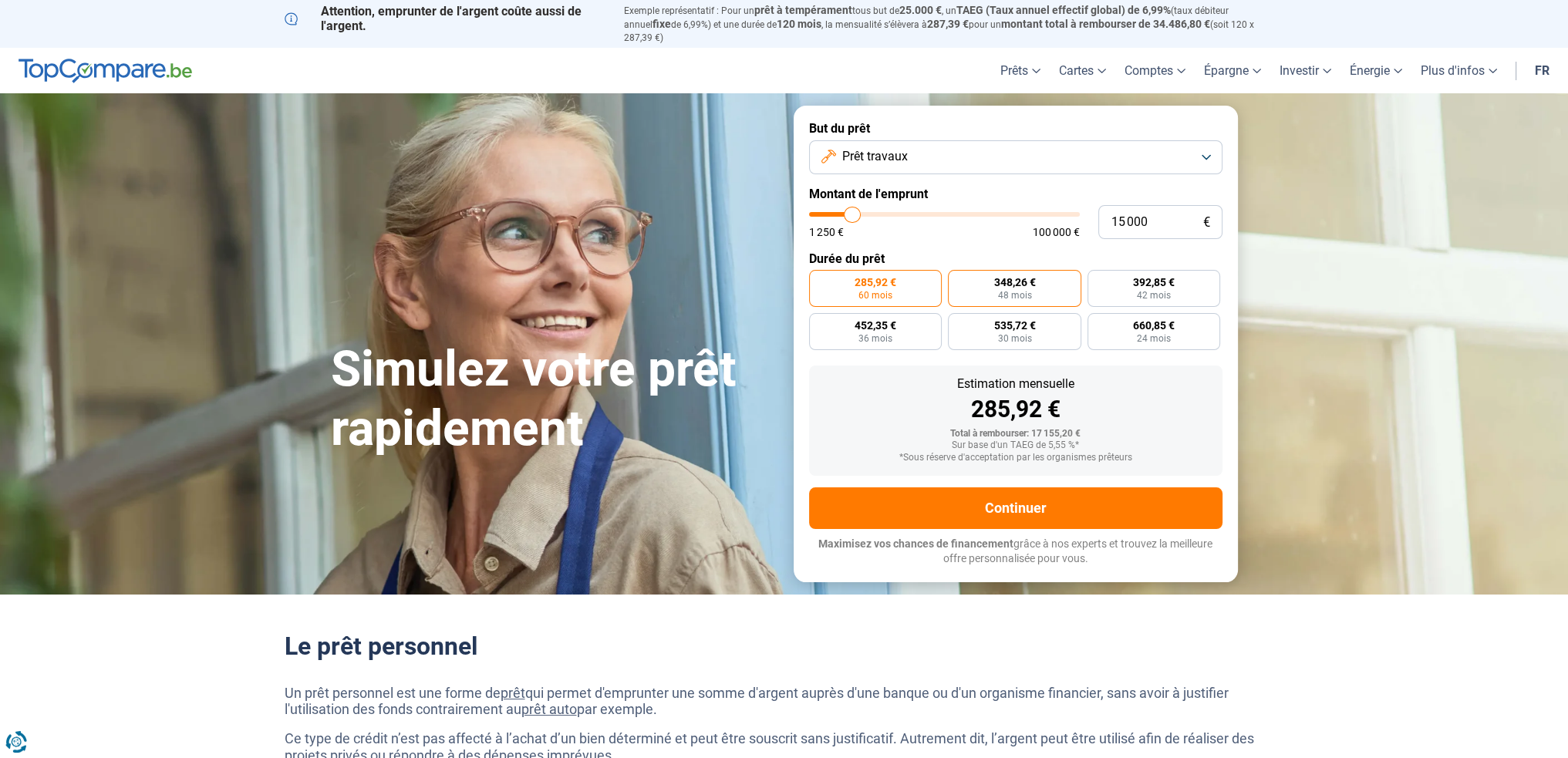
click at [969, 274] on label "348,26 € 48 mois" at bounding box center [1015, 288] width 134 height 37
click at [958, 274] on input "348,26 € 48 mois" at bounding box center [953, 275] width 10 height 10
radio input "true"
